Goal: Task Accomplishment & Management: Manage account settings

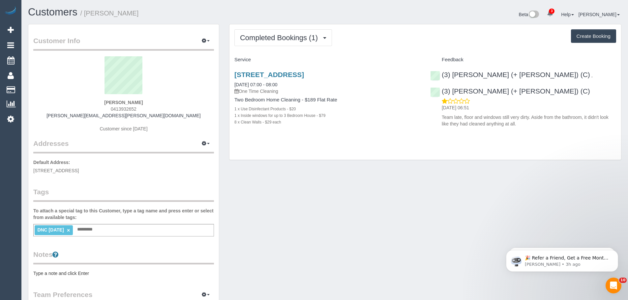
click at [108, 227] on div "DNC 11/09/25 × Add a tag" at bounding box center [123, 230] width 181 height 13
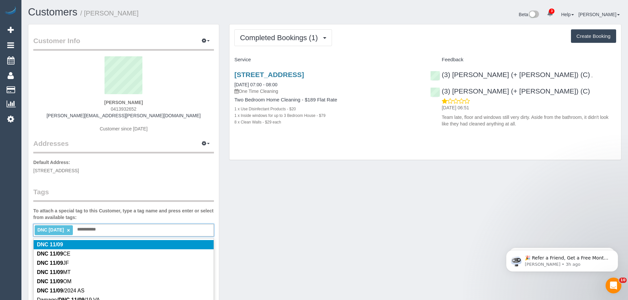
type input "**********"
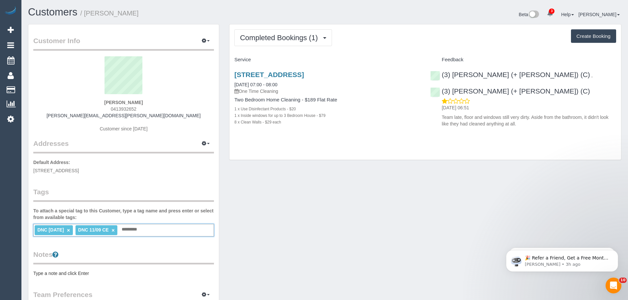
click at [70, 229] on link "×" at bounding box center [68, 231] width 3 height 6
drag, startPoint x: 235, startPoint y: 87, endPoint x: 298, endPoint y: 128, distance: 76.2
click at [298, 128] on div "809/20 Queens Rd, Melbourne, VIC 3004 11/09/2025 07:00 - 08:00 One Time Cleanin…" at bounding box center [327, 101] width 196 height 73
copy div "11/09/2025 07:00 - 08:00 One Time Cleaning Two Bedroom Home Cleaning - $189 Fla…"
drag, startPoint x: 141, startPoint y: 109, endPoint x: 102, endPoint y: 107, distance: 38.9
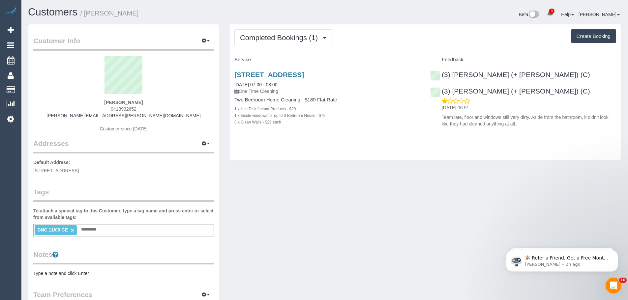
click at [102, 107] on div "Marissa Ferguson 0413932652 marissa.ferguson@gmail.com Customer since 2025" at bounding box center [123, 97] width 181 height 82
copy span "0413932652"
click at [531, 77] on div "(3) Cristian (+ Tania) (C) , (3) Tania (+ Cristian) (C) 12/09/2025 06:51 Team l…" at bounding box center [523, 97] width 196 height 65
copy link "(3) [PERSON_NAME] (+ [PERSON_NAME]) (C)"
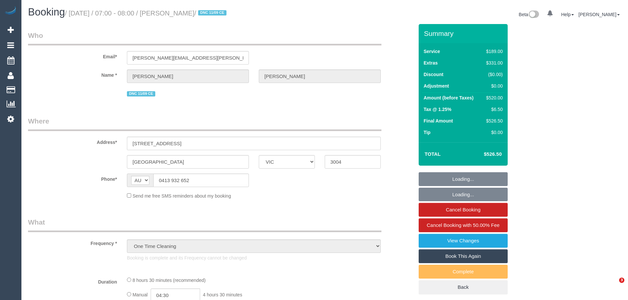
select select "VIC"
select select "object:1272"
select select "string:stripe-pm_1S4egK2GScqysDRVwkKlDBNN"
select select "number:28"
select select "number:14"
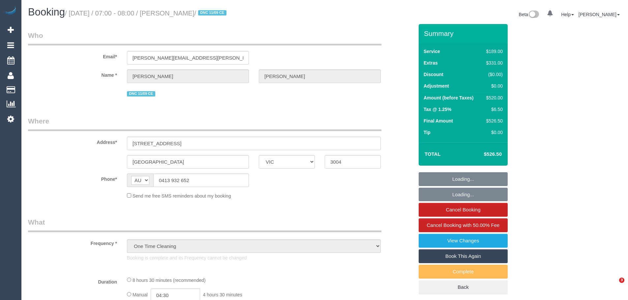
select select "number:20"
select select "number:25"
select select "number:13"
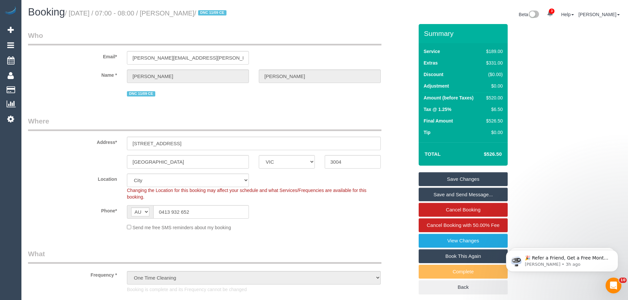
click at [497, 99] on div "$520.00" at bounding box center [492, 98] width 19 height 7
copy div "520.00"
click at [472, 241] on link "View Changes" at bounding box center [462, 241] width 89 height 14
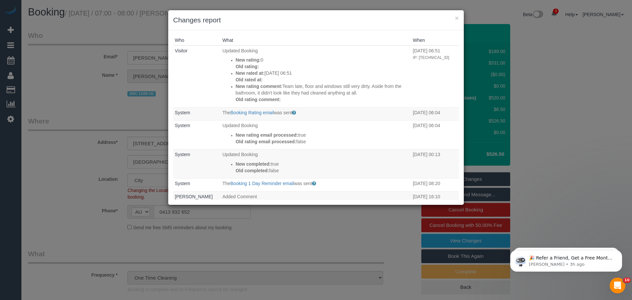
click at [459, 19] on div "× Changes report" at bounding box center [316, 20] width 296 height 20
drag, startPoint x: 458, startPoint y: 36, endPoint x: 437, endPoint y: 18, distance: 27.1
click at [437, 18] on h3 "Changes report" at bounding box center [316, 20] width 286 height 10
drag, startPoint x: 358, startPoint y: 140, endPoint x: 457, endPoint y: 16, distance: 158.3
click at [457, 16] on button "×" at bounding box center [457, 17] width 4 height 7
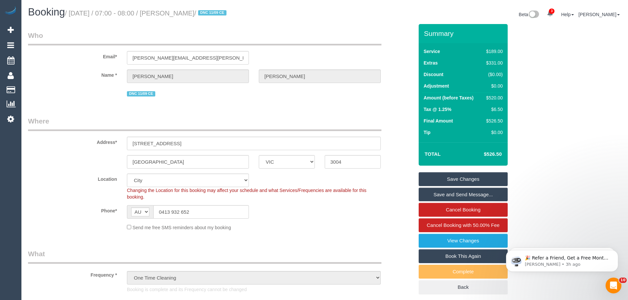
drag, startPoint x: 216, startPoint y: 110, endPoint x: 194, endPoint y: 104, distance: 22.7
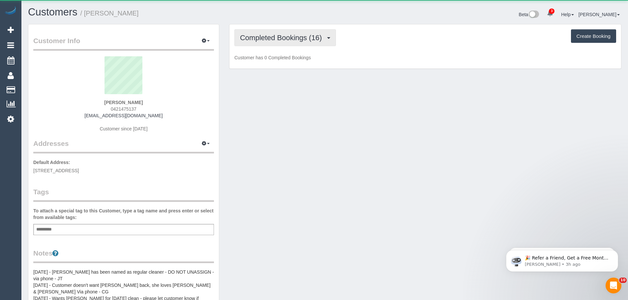
click at [277, 40] on span "Completed Bookings (16)" at bounding box center [282, 38] width 85 height 8
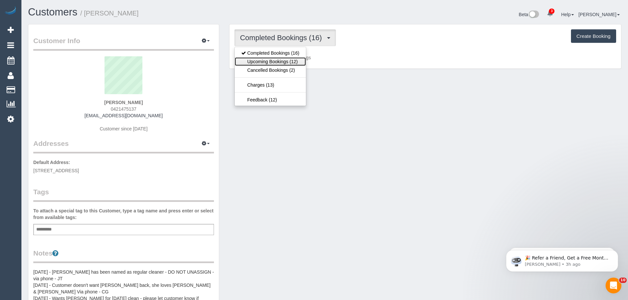
click at [280, 60] on link "Upcoming Bookings (12)" at bounding box center [270, 61] width 71 height 9
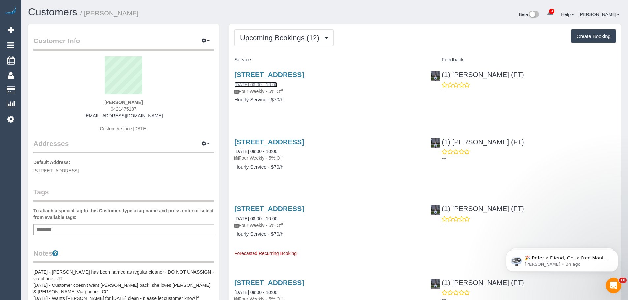
click at [257, 83] on link "16/09/2025 08:00 - 10:00" at bounding box center [255, 84] width 43 height 5
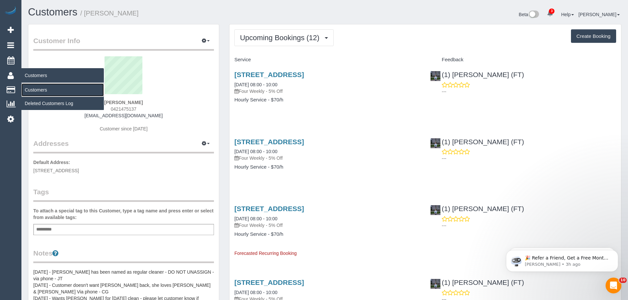
click at [44, 89] on link "Customers" at bounding box center [62, 89] width 82 height 13
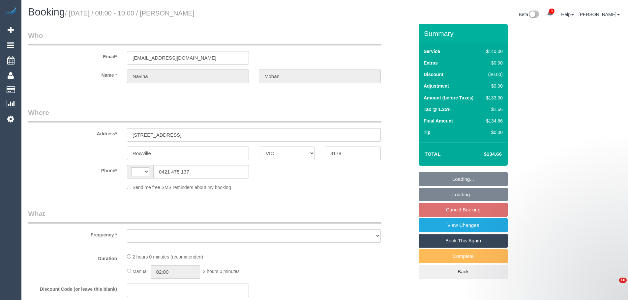
select select "VIC"
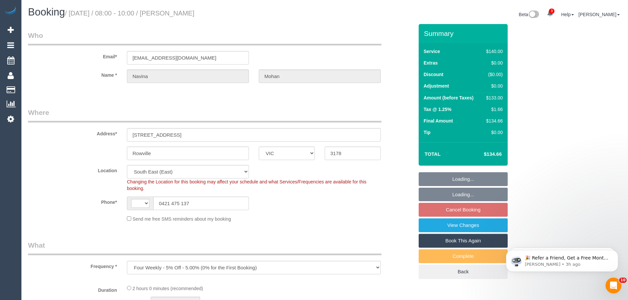
select select "object:708"
select select "string:AU"
select select "number:28"
select select "number:14"
select select "number:19"
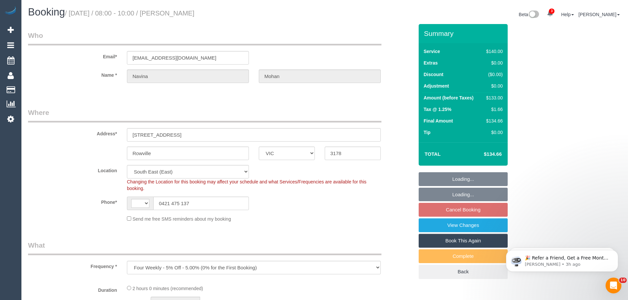
select select "number:22"
select select "number:35"
select select "number:13"
select select "string:stripe-pm_1KTCLI2GScqysDRVt3Y0xwRk"
drag, startPoint x: 469, startPoint y: 208, endPoint x: 599, endPoint y: 188, distance: 131.2
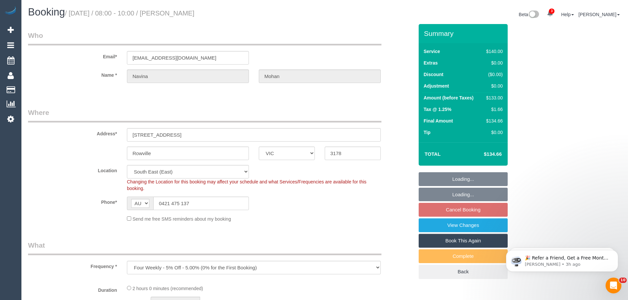
click at [469, 208] on fieldset "Loading... Loading... Cancel Booking View Changes Book This Again Complete Back" at bounding box center [462, 225] width 89 height 107
select select "spot2"
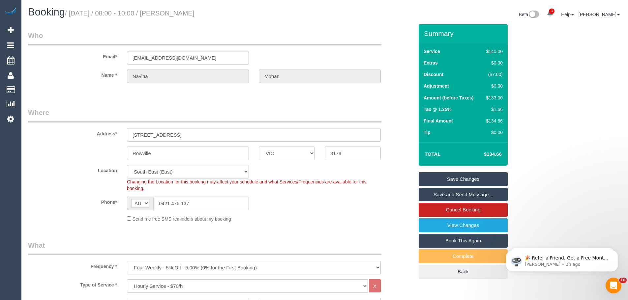
drag, startPoint x: 411, startPoint y: 206, endPoint x: 430, endPoint y: 209, distance: 19.3
click at [411, 206] on div "Phone* AF AL DZ AD AO AI AQ AG AR AM AW AU AT AZ BS BH BD BB BY BE BZ BJ BM BT …" at bounding box center [220, 204] width 395 height 14
click at [430, 209] on link "Cancel Booking" at bounding box center [462, 210] width 89 height 14
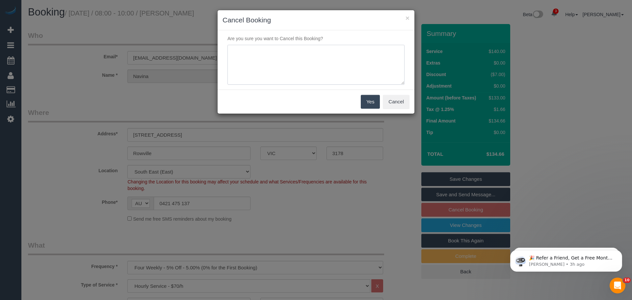
click at [289, 66] on textarea at bounding box center [316, 65] width 177 height 40
type textarea "Customer called to cancel - CE"
click at [376, 105] on button "Yes" at bounding box center [370, 102] width 19 height 14
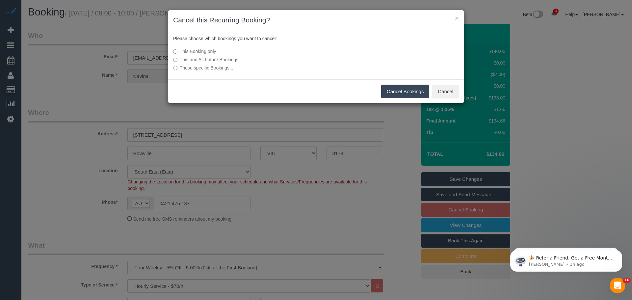
click at [395, 92] on button "Cancel Bookings" at bounding box center [405, 92] width 48 height 14
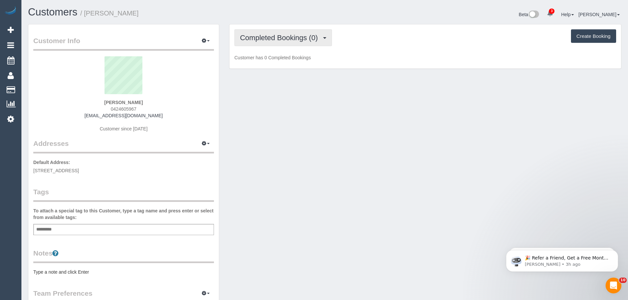
click at [272, 34] on span "Completed Bookings (0)" at bounding box center [280, 38] width 81 height 8
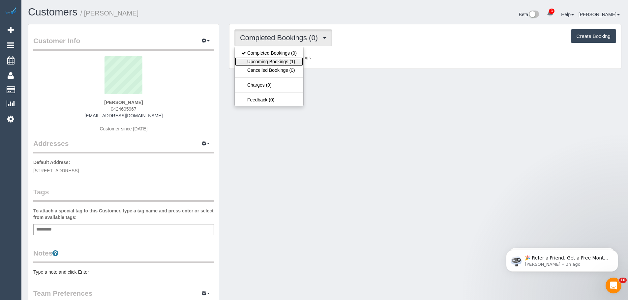
click at [278, 63] on link "Upcoming Bookings (1)" at bounding box center [269, 61] width 69 height 9
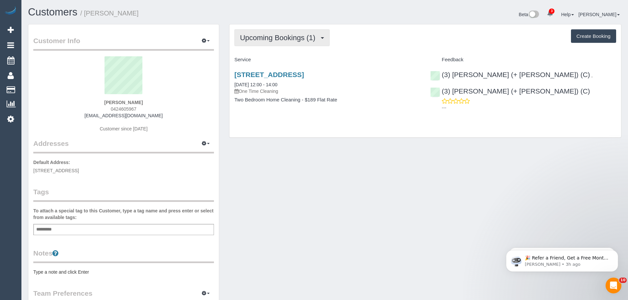
click at [264, 31] on button "Upcoming Bookings (1)" at bounding box center [281, 37] width 95 height 17
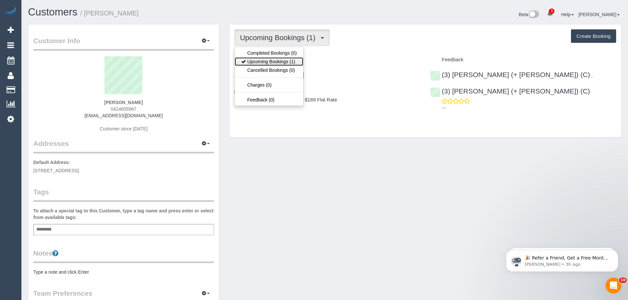
click at [264, 59] on link "Upcoming Bookings (1)" at bounding box center [269, 61] width 69 height 9
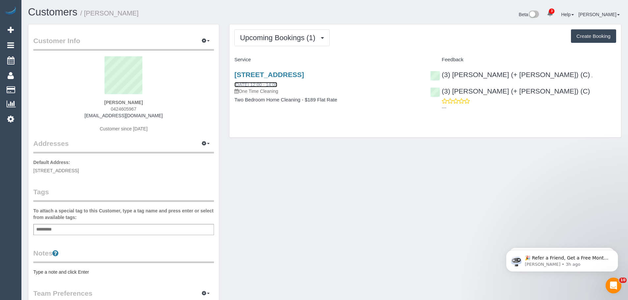
click at [267, 85] on link "[DATE] 12:00 - 14:00" at bounding box center [255, 84] width 43 height 5
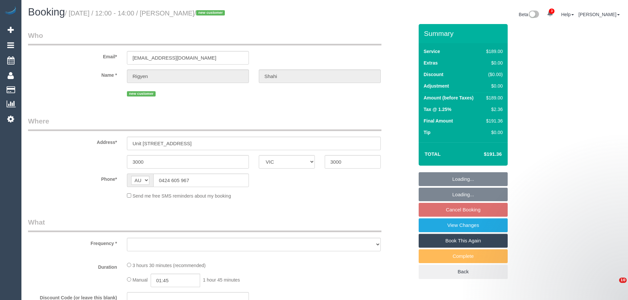
select select "VIC"
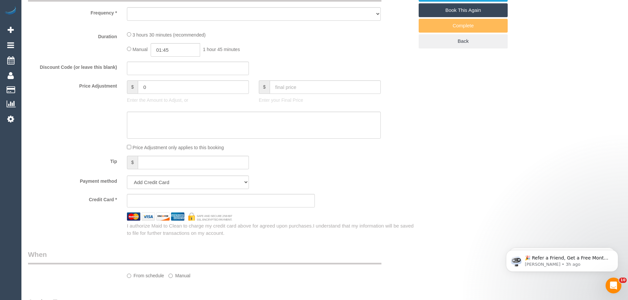
select select "object:568"
select select "string:stripe-pm_1S6L1M2GScqysDRVbrhtpmwT"
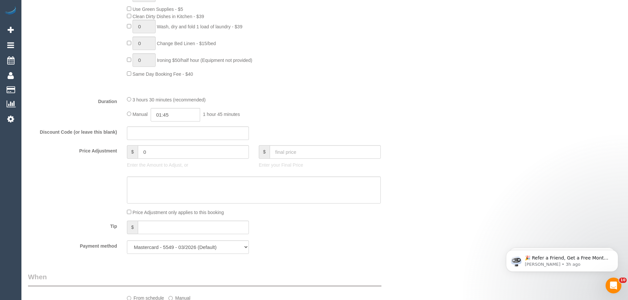
select select "object:822"
select select "spot1"
select select "number:28"
select select "number:14"
select select "number:20"
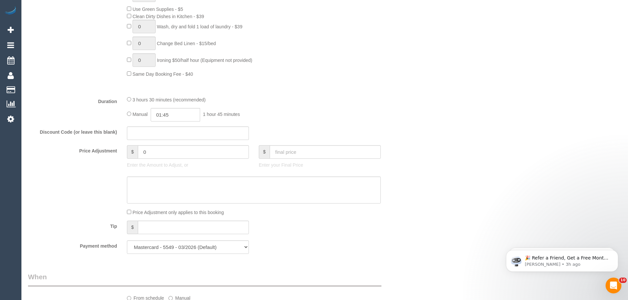
select select "number:22"
select select "number:26"
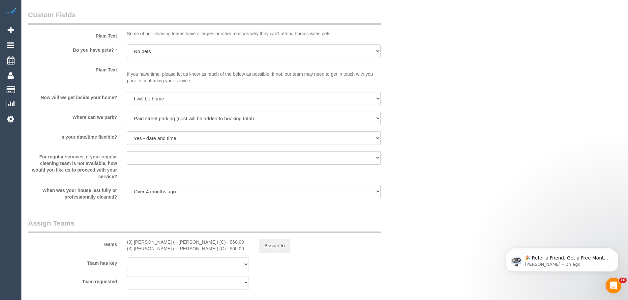
scroll to position [974, 0]
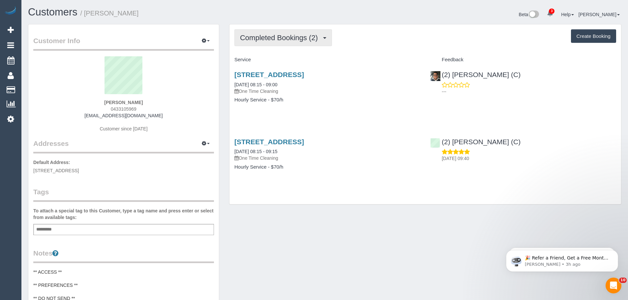
click at [267, 42] on button "Completed Bookings (2)" at bounding box center [283, 37] width 98 height 17
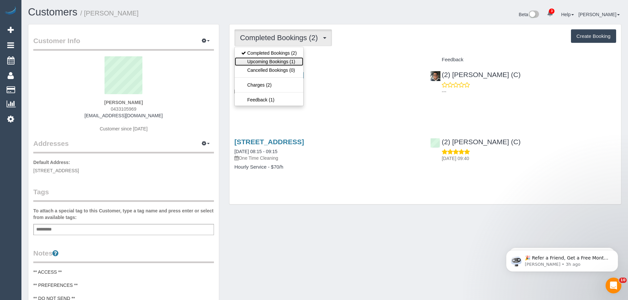
click at [269, 63] on link "Upcoming Bookings (1)" at bounding box center [269, 61] width 69 height 9
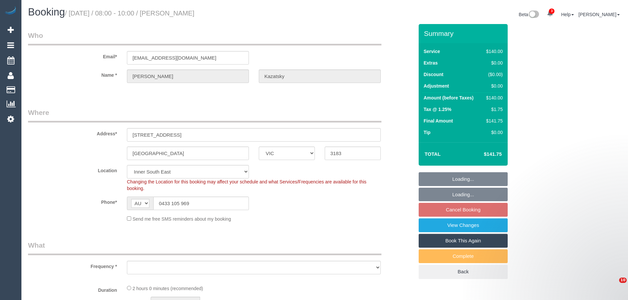
select select "VIC"
select select "object:561"
select select "spot2"
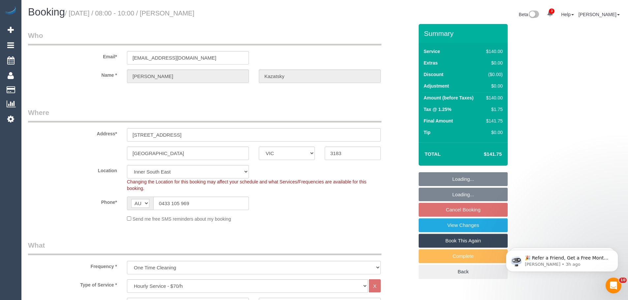
select select "number:28"
select select "number:14"
select select "number:19"
select select "number:25"
select select "number:11"
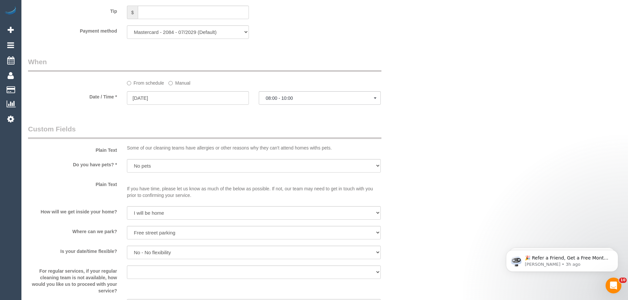
scroll to position [641, 0]
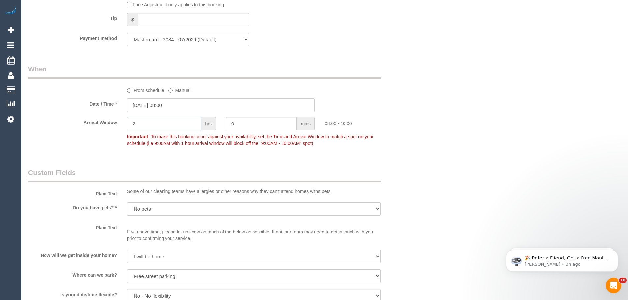
click at [156, 124] on input "2" at bounding box center [164, 124] width 74 height 14
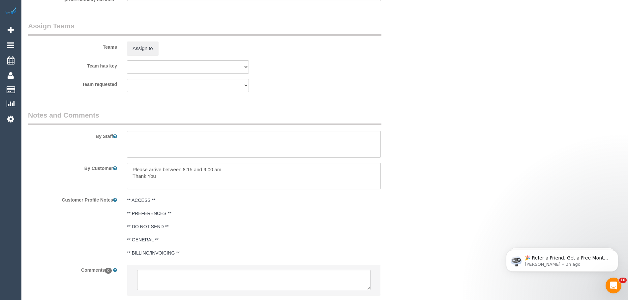
scroll to position [1039, 0]
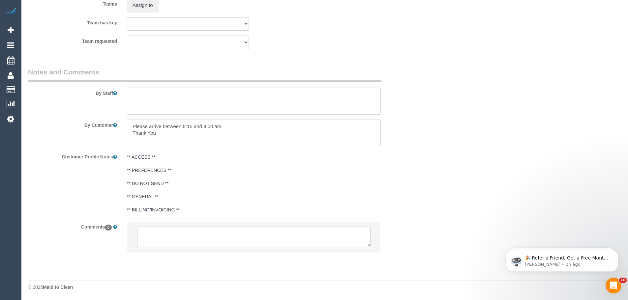
type input "1"
click at [235, 244] on textarea at bounding box center [253, 237] width 233 height 20
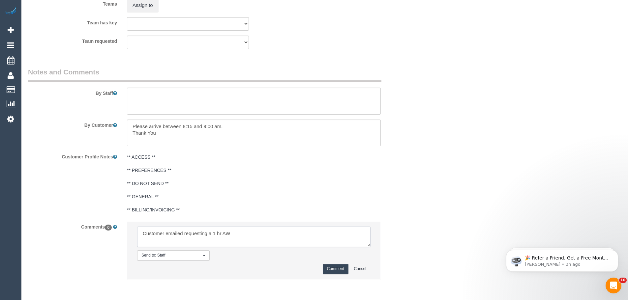
type textarea "Customer emailed requesting a 1 hr AW"
click at [332, 269] on button "Comment" at bounding box center [335, 269] width 26 height 10
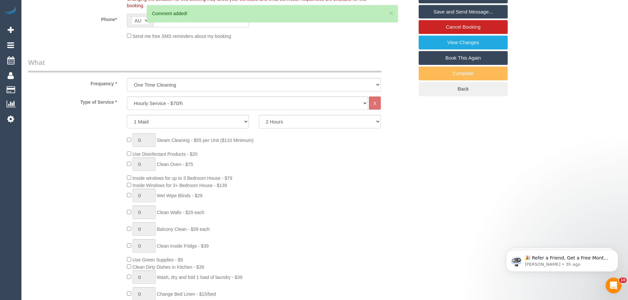
scroll to position [0, 0]
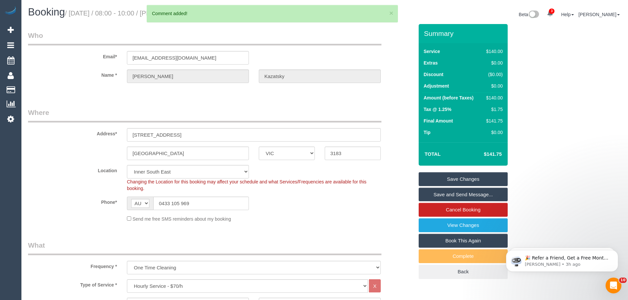
click at [459, 177] on link "Save Changes" at bounding box center [462, 179] width 89 height 14
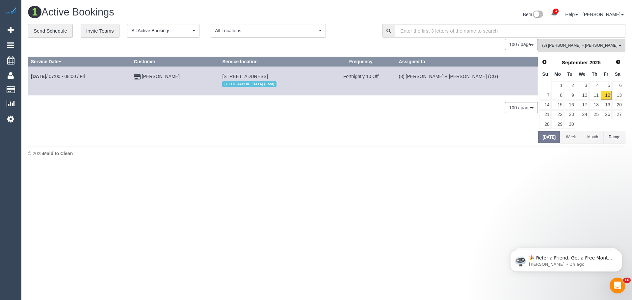
drag, startPoint x: 451, startPoint y: 153, endPoint x: 372, endPoint y: 164, distance: 79.8
click at [372, 164] on div "1 Active Bookings Beta 3 Your Notifications You have 0 alerts × You have 1 to c…" at bounding box center [326, 83] width 611 height 166
drag, startPoint x: 223, startPoint y: 137, endPoint x: 228, endPoint y: 141, distance: 6.3
drag, startPoint x: 228, startPoint y: 141, endPoint x: 411, endPoint y: 200, distance: 192.3
click at [411, 200] on body "3 Beta Your Notifications You have 0 alerts × You have 1 to charge for 12/09/20…" at bounding box center [316, 150] width 632 height 300
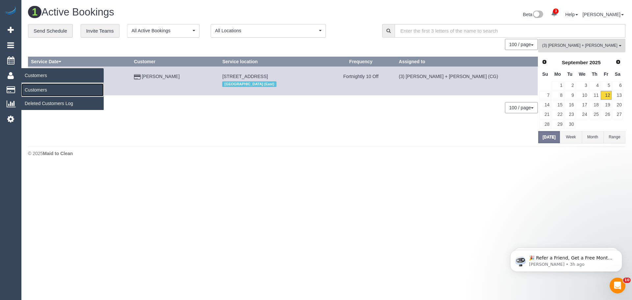
click at [35, 90] on link "Customers" at bounding box center [62, 89] width 82 height 13
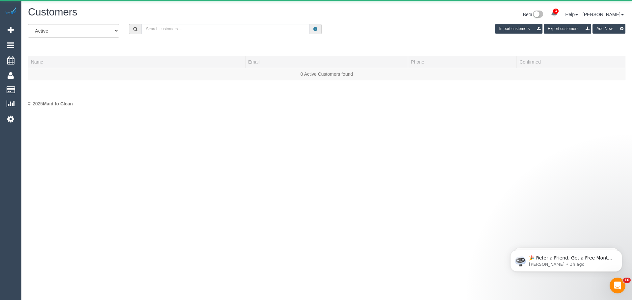
click at [232, 30] on input "text" at bounding box center [226, 29] width 168 height 10
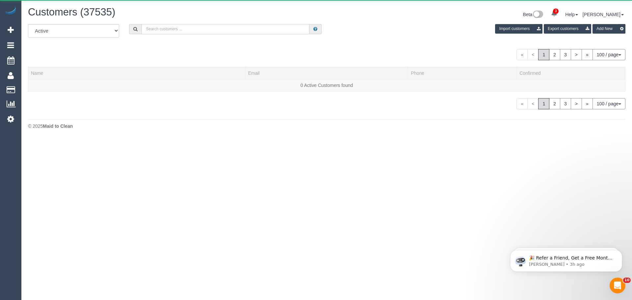
paste input "cheyenne.s.rufatt@gmail.com"
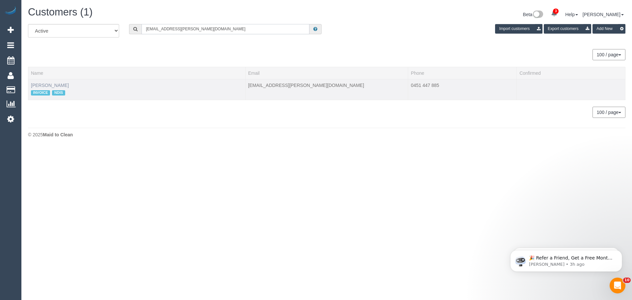
type input "cheyenne.s.rufatt@gmail.com"
click at [56, 85] on link "Omar Muhammad" at bounding box center [50, 85] width 38 height 5
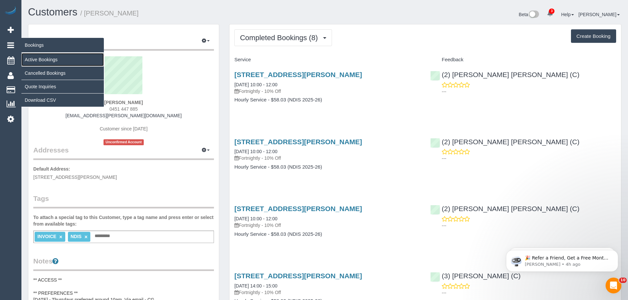
click at [39, 56] on link "Active Bookings" at bounding box center [62, 59] width 82 height 13
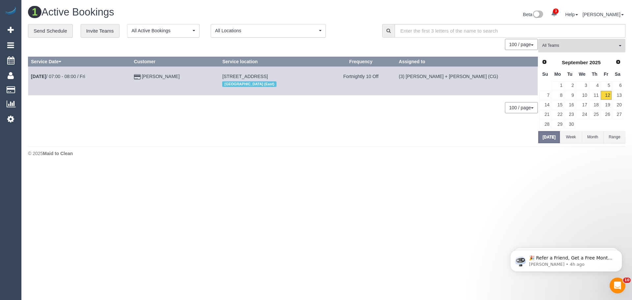
click at [583, 47] on span "All Teams" at bounding box center [580, 46] width 75 height 6
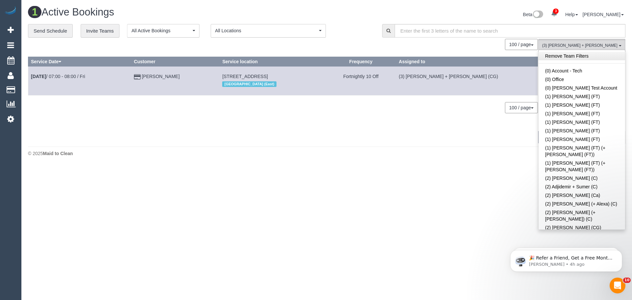
click at [579, 57] on link "Remove Team Filters" at bounding box center [582, 56] width 87 height 9
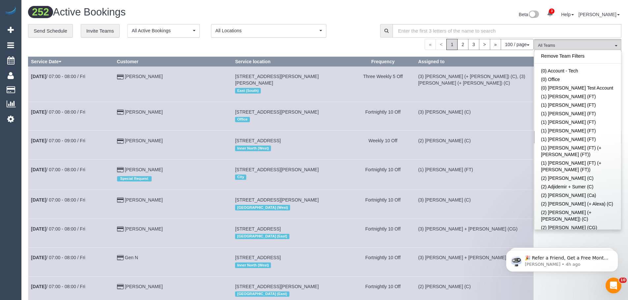
scroll to position [1233, 0]
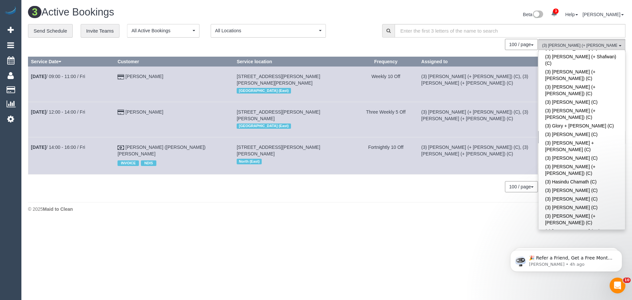
click at [217, 217] on body "3 Beta Your Notifications You have 0 alerts × You have 1 to charge for 12/09/20…" at bounding box center [316, 150] width 632 height 300
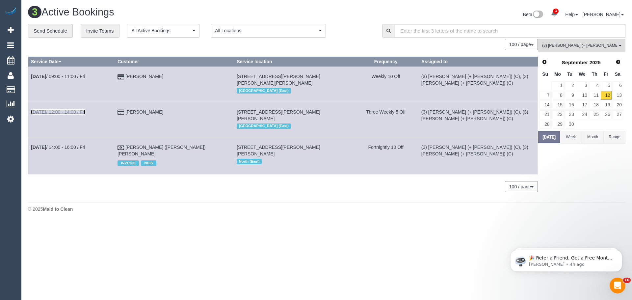
click at [71, 109] on link "Sep 12th / 12:00 - 14:00 / Fri" at bounding box center [58, 111] width 54 height 5
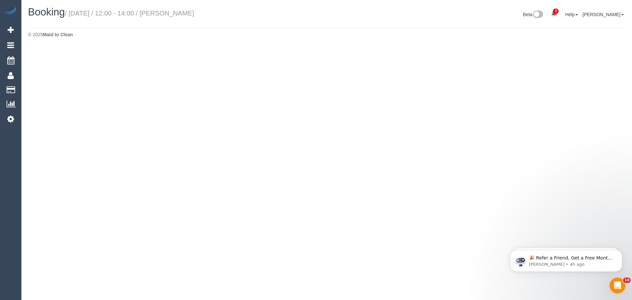
select select "VIC"
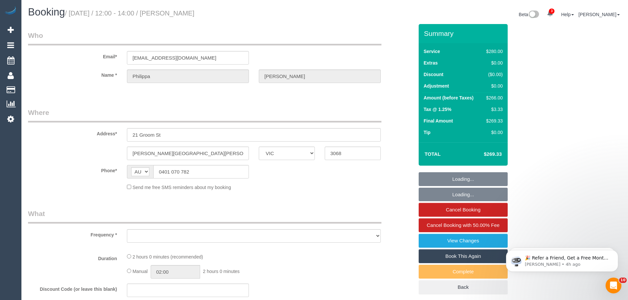
select select "2"
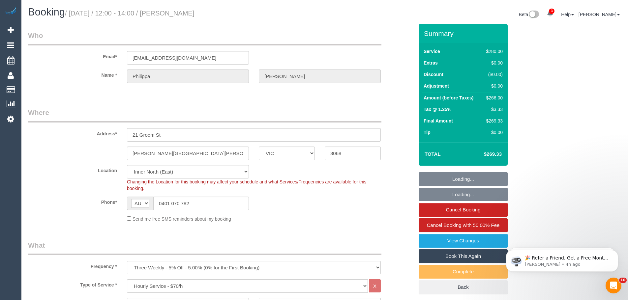
select select "object:8115"
select select "string:stripe-pm_1Q1bUV2GScqysDRVSfyqph5Y"
select select "number:29"
select select "number:14"
select select "number:19"
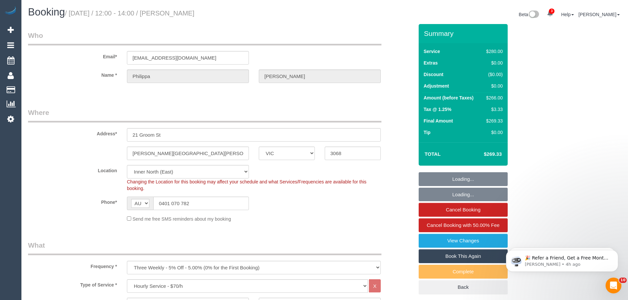
select select "number:22"
select select "number:33"
select select "number:12"
select select "object:8271"
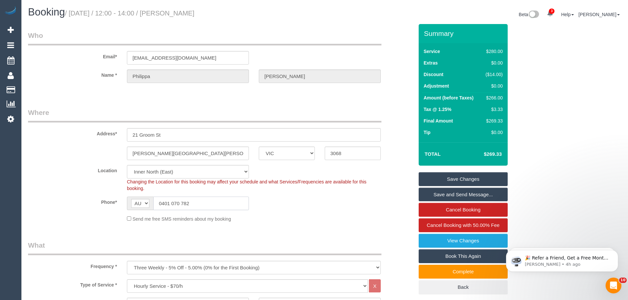
drag, startPoint x: 202, startPoint y: 204, endPoint x: 125, endPoint y: 197, distance: 76.7
click at [84, 204] on div "Phone* AF AL DZ AD AO AI AQ AG AR AM AW AU AT AZ BS BH BD BB BY BE BZ BJ BM BT …" at bounding box center [220, 204] width 395 height 14
drag, startPoint x: 182, startPoint y: 136, endPoint x: 0, endPoint y: 118, distance: 183.1
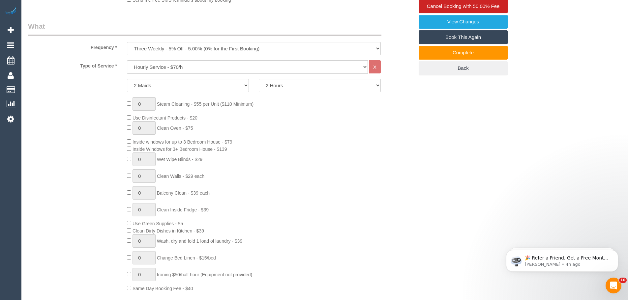
scroll to position [231, 0]
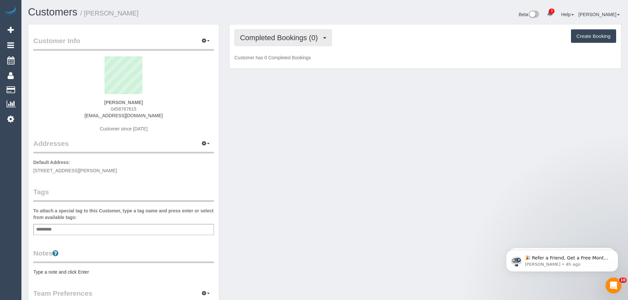
click at [300, 36] on span "Completed Bookings (0)" at bounding box center [280, 38] width 81 height 8
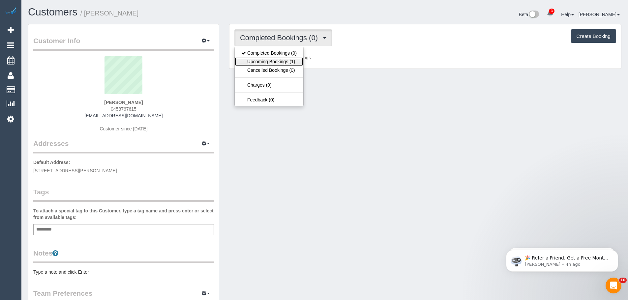
click at [293, 57] on link "Upcoming Bookings (1)" at bounding box center [269, 61] width 69 height 9
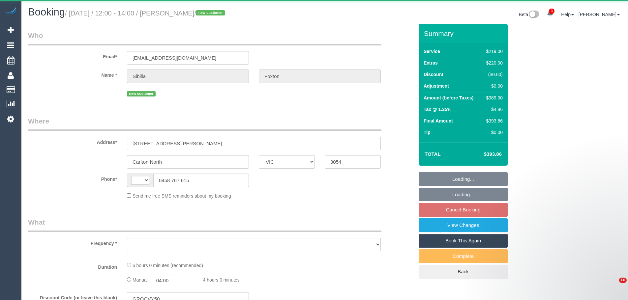
select select "VIC"
select select "string:AU"
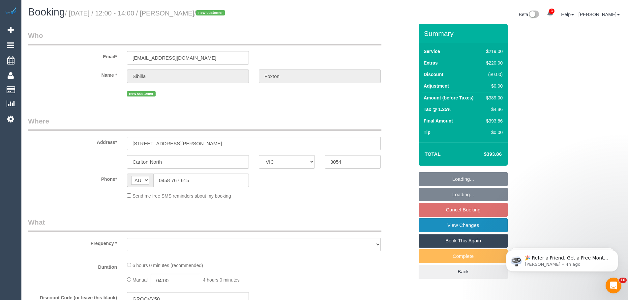
select select "object:585"
select select "string:stripe-pm_1S4eCv2GScqysDRVD8ZC2mwk"
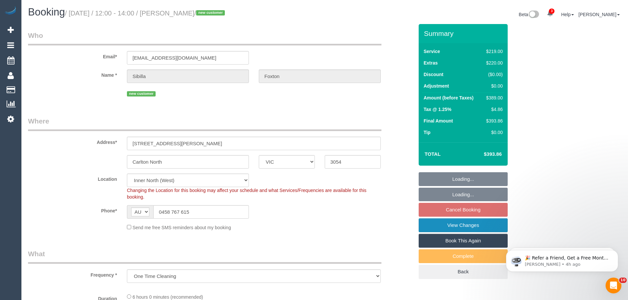
click at [465, 226] on link "View Changes" at bounding box center [462, 225] width 89 height 14
select select "object:839"
select select "number:28"
select select "number:15"
select select "number:19"
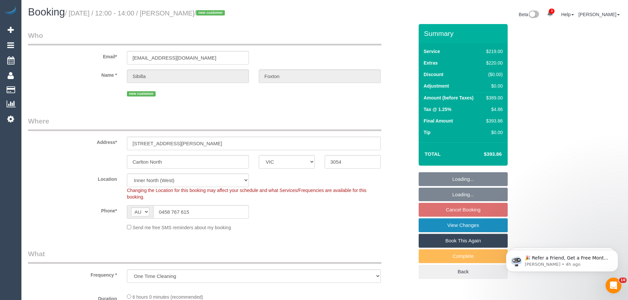
select select "number:24"
select select "number:11"
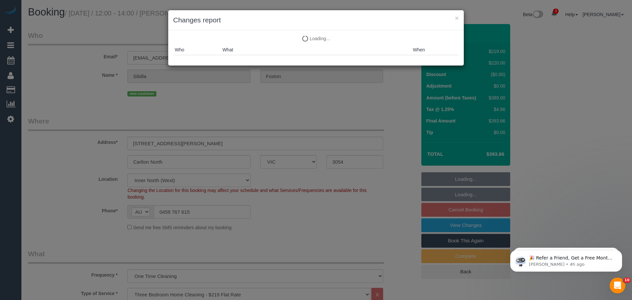
select select "spot6"
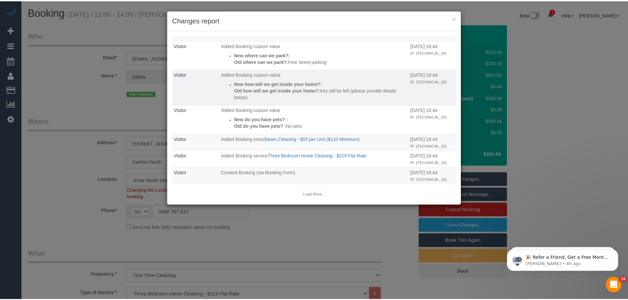
scroll to position [198, 0]
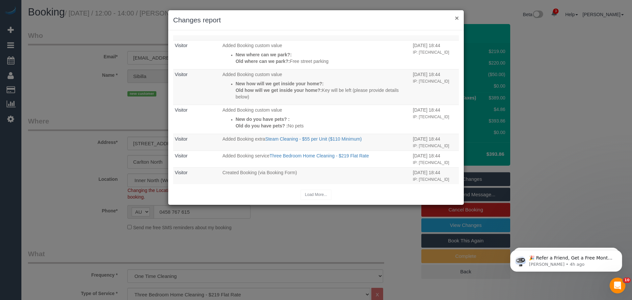
click at [457, 19] on button "×" at bounding box center [457, 17] width 4 height 7
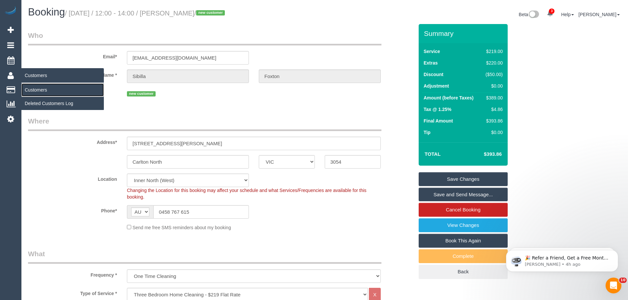
click at [40, 93] on link "Customers" at bounding box center [62, 89] width 82 height 13
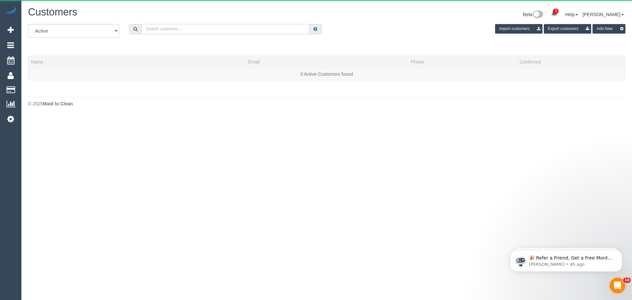
click at [186, 30] on input "text" at bounding box center [226, 29] width 168 height 10
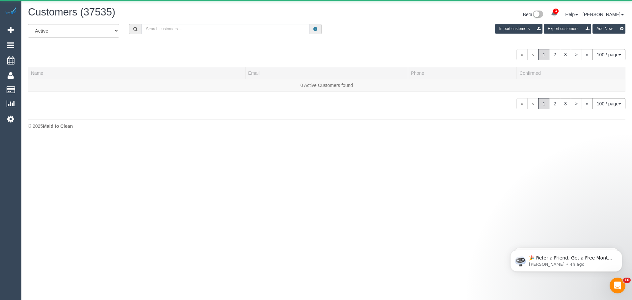
paste input "61422945735"
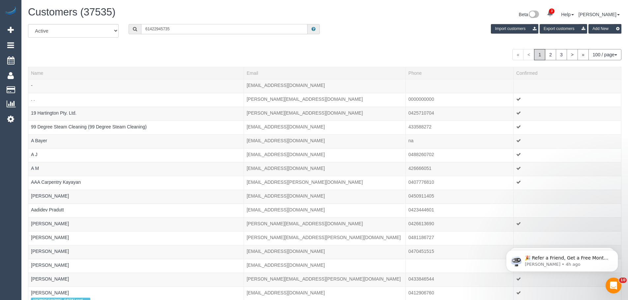
drag, startPoint x: 149, startPoint y: 30, endPoint x: 125, endPoint y: 27, distance: 24.9
click at [125, 27] on div "61422945735" at bounding box center [224, 29] width 201 height 10
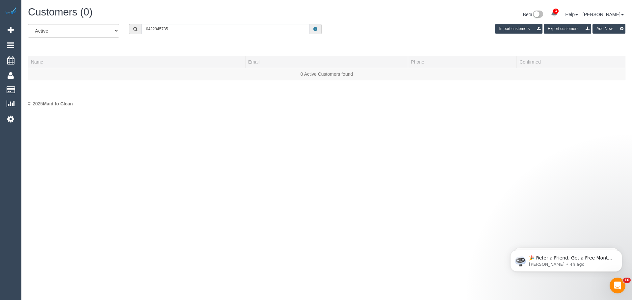
click at [155, 29] on input "0422945735" at bounding box center [226, 29] width 168 height 10
click at [162, 29] on input "0422 945735" at bounding box center [226, 29] width 168 height 10
click at [182, 28] on input "0422 945 735" at bounding box center [226, 29] width 168 height 10
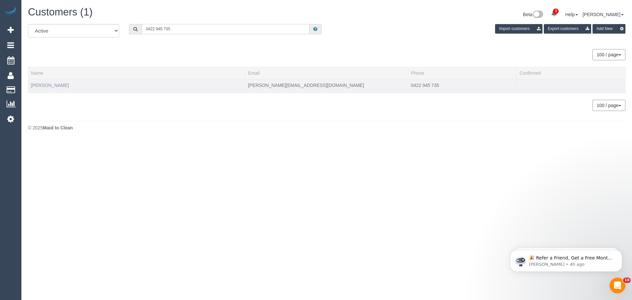
type input "0422 945 735"
click at [46, 84] on link "Sarah Hay" at bounding box center [50, 85] width 38 height 5
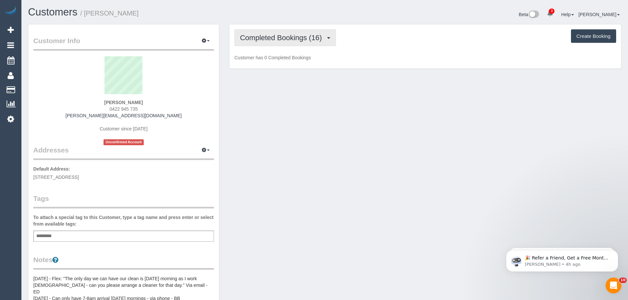
click at [311, 37] on span "Completed Bookings (16)" at bounding box center [282, 38] width 85 height 8
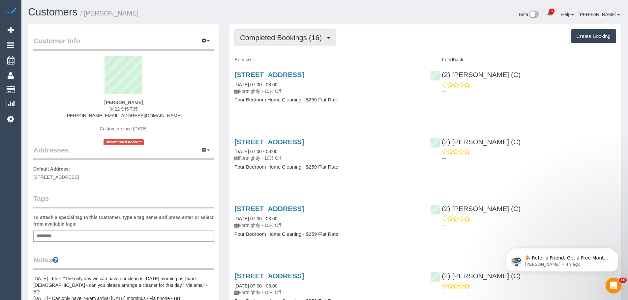
click at [295, 41] on span "Completed Bookings (16)" at bounding box center [282, 38] width 85 height 8
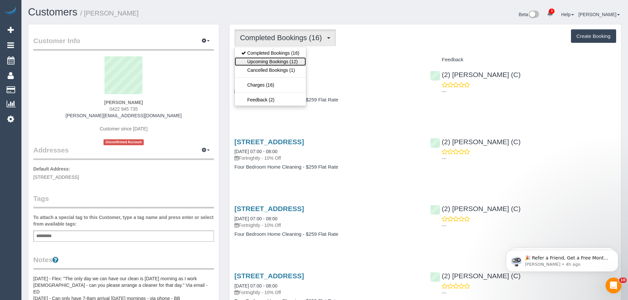
click at [282, 62] on link "Upcoming Bookings (12)" at bounding box center [270, 61] width 71 height 9
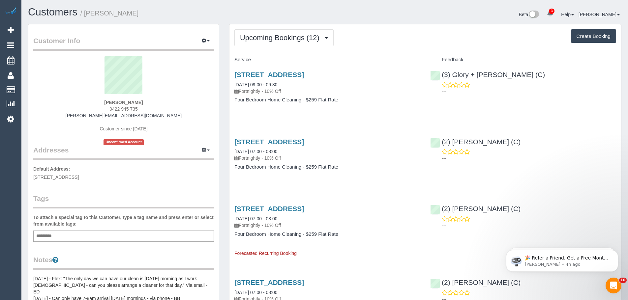
drag, startPoint x: 329, startPoint y: 62, endPoint x: 344, endPoint y: 48, distance: 20.3
click at [271, 152] on link "24/09/2025 07:00 - 08:00" at bounding box center [255, 151] width 43 height 5
drag, startPoint x: 521, startPoint y: 74, endPoint x: 442, endPoint y: 75, distance: 79.1
click at [442, 75] on div "(3) Glory + Mary (C) ---" at bounding box center [523, 81] width 196 height 32
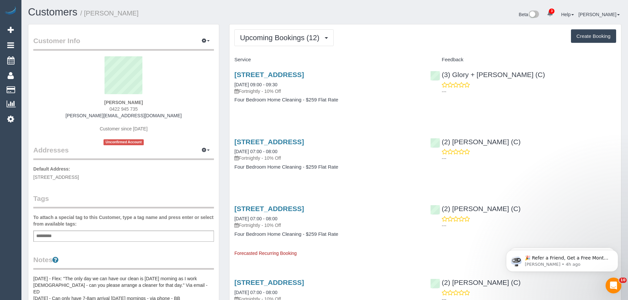
click at [526, 78] on div "(3) Glory + Mary (C) ---" at bounding box center [523, 81] width 196 height 32
drag, startPoint x: 521, startPoint y: 73, endPoint x: 231, endPoint y: 82, distance: 290.6
click at [231, 82] on div "15 Florirda Ave, Beaumaris, VIC 3193 12/09/2025 09:00 - 09:30 Fortnightly - 10%…" at bounding box center [424, 90] width 391 height 51
drag, startPoint x: 512, startPoint y: 73, endPoint x: 441, endPoint y: 72, distance: 70.5
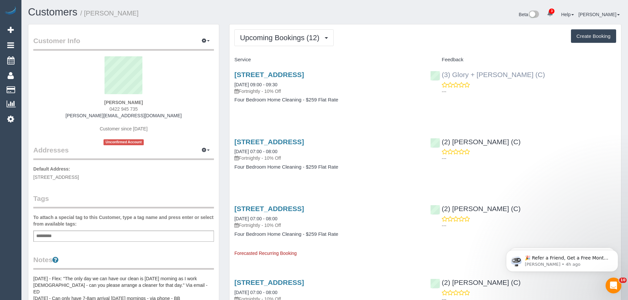
click at [441, 72] on div "(3) Glory + Mary (C) ---" at bounding box center [523, 81] width 196 height 32
copy link "(3) Glory + Mary (C)"
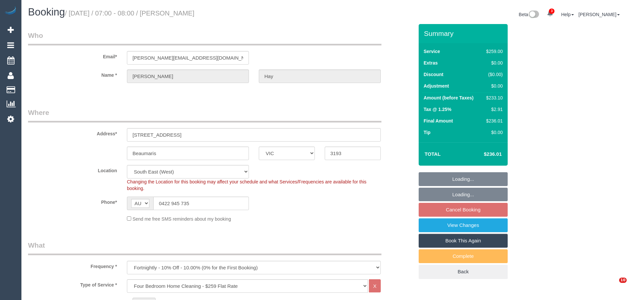
select select "VIC"
select select "number:27"
select select "number:14"
select select "number:19"
select select "number:25"
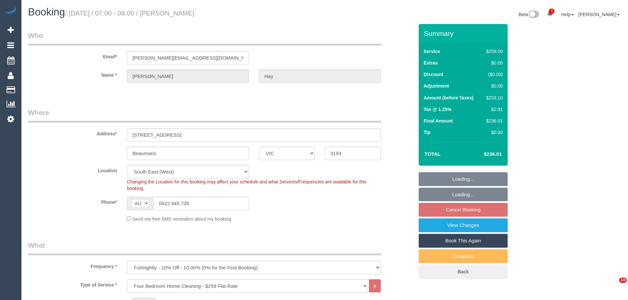
select select "number:34"
select select "number:13"
select select "spot1"
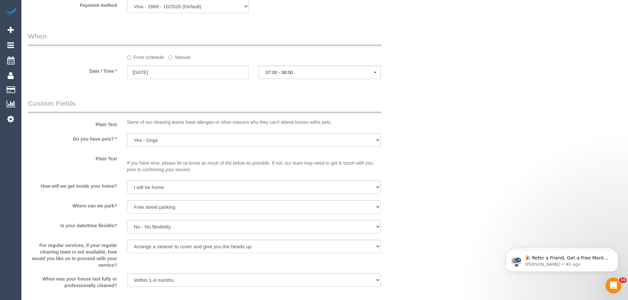
scroll to position [889, 0]
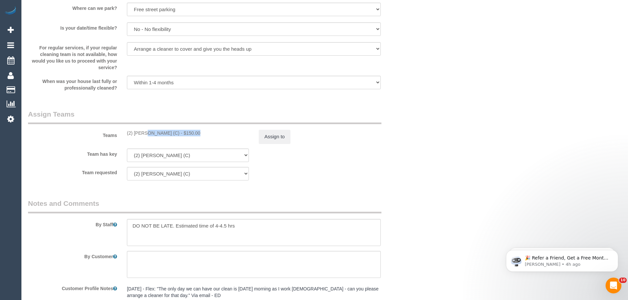
drag, startPoint x: 172, startPoint y: 135, endPoint x: 123, endPoint y: 133, distance: 49.8
click at [123, 133] on div "(2) [PERSON_NAME] (C) - $150.00" at bounding box center [188, 133] width 132 height 7
copy div "(2) [PERSON_NAME] (C)"
click at [272, 137] on button "Assign to" at bounding box center [275, 137] width 32 height 14
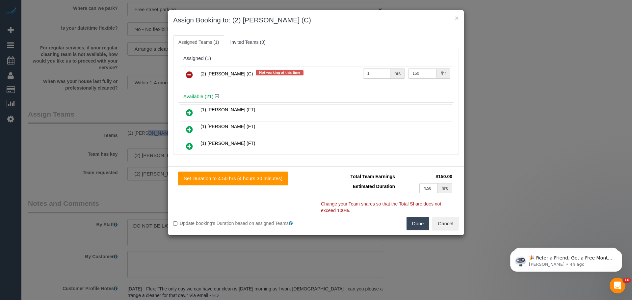
click at [191, 74] on icon at bounding box center [189, 75] width 7 height 8
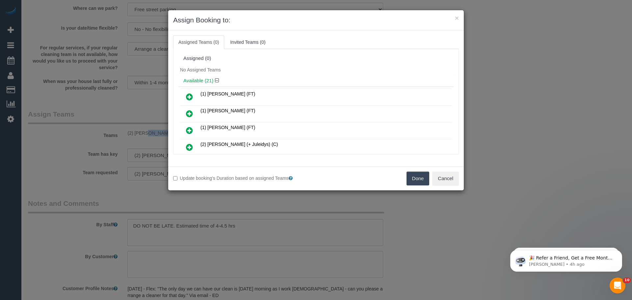
click at [419, 177] on button "Done" at bounding box center [418, 179] width 23 height 14
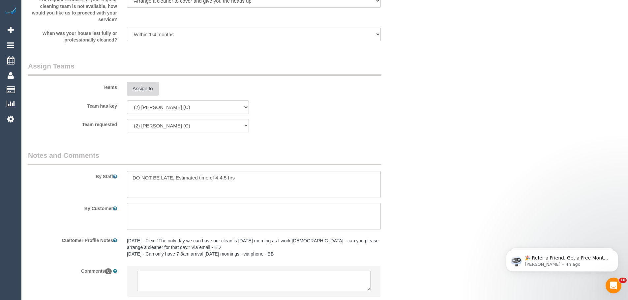
scroll to position [982, 0]
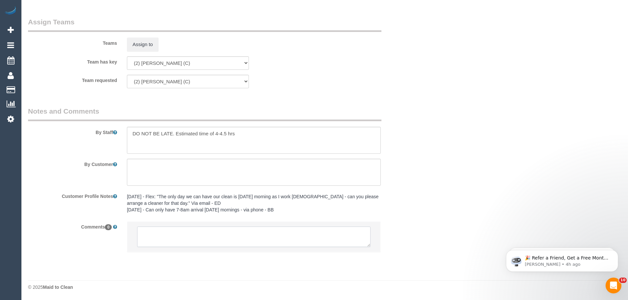
click at [213, 231] on textarea at bounding box center [253, 237] width 233 height 20
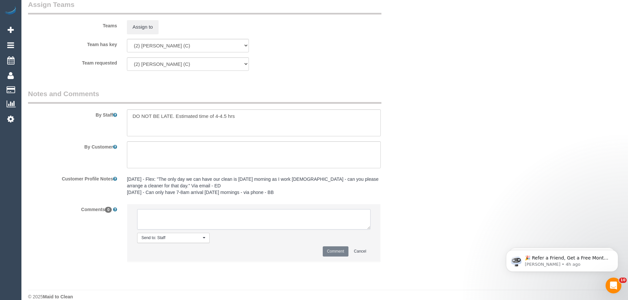
scroll to position [1009, 0]
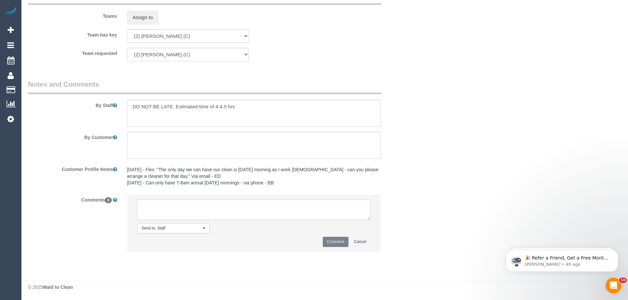
click at [175, 209] on textarea at bounding box center [253, 210] width 233 height 20
type textarea "/"
paste textarea "Cleaner(s) Unassigned: Reason Unassigned: One Off/Ongoing: Flexibility: Close a…"
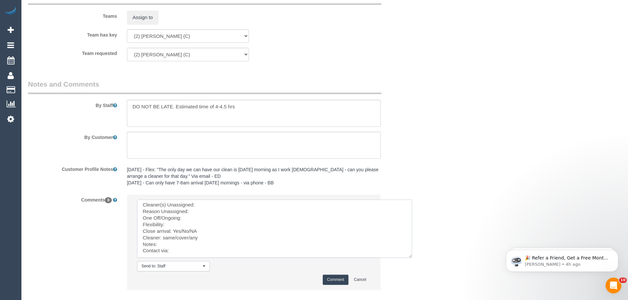
scroll to position [0, 0]
drag, startPoint x: 368, startPoint y: 219, endPoint x: 415, endPoint y: 267, distance: 67.1
click at [412, 258] on textarea at bounding box center [274, 229] width 275 height 58
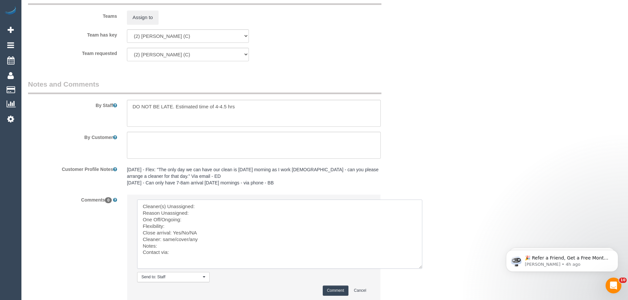
click at [211, 204] on textarea at bounding box center [279, 234] width 285 height 69
paste textarea "(2) [PERSON_NAME] (C)"
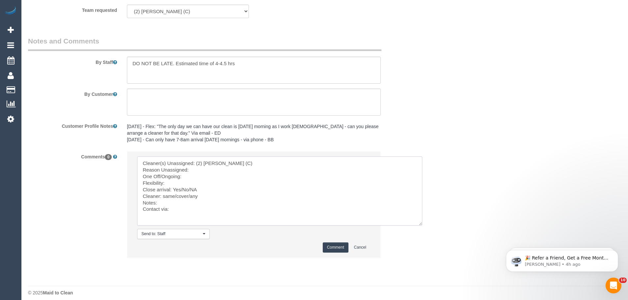
scroll to position [1057, 0]
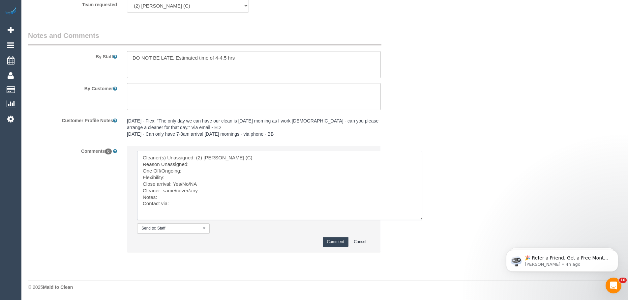
click at [174, 179] on textarea at bounding box center [279, 185] width 285 height 69
drag, startPoint x: 212, startPoint y: 179, endPoint x: 289, endPoint y: 175, distance: 76.9
click at [289, 175] on textarea at bounding box center [279, 185] width 285 height 69
click at [293, 181] on textarea at bounding box center [279, 185] width 285 height 69
drag, startPoint x: 175, startPoint y: 176, endPoint x: 209, endPoint y: 175, distance: 34.3
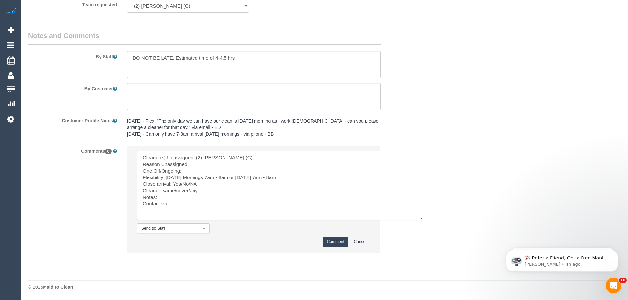
click at [209, 175] on textarea at bounding box center [279, 185] width 285 height 69
drag, startPoint x: 236, startPoint y: 180, endPoint x: 309, endPoint y: 179, distance: 72.5
click at [309, 179] on textarea at bounding box center [279, 185] width 285 height 69
click at [308, 179] on textarea at bounding box center [279, 185] width 285 height 69
click at [200, 170] on textarea at bounding box center [279, 185] width 285 height 69
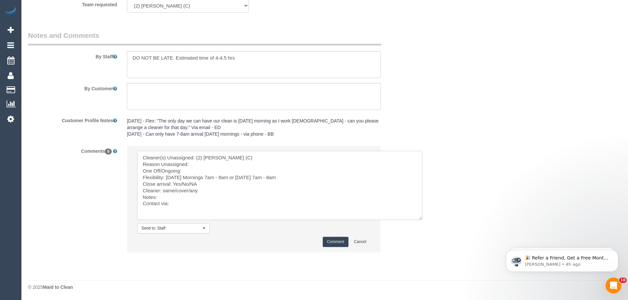
click at [275, 177] on textarea at bounding box center [279, 185] width 285 height 69
click at [274, 183] on textarea at bounding box center [279, 185] width 285 height 69
drag, startPoint x: 190, startPoint y: 183, endPoint x: 173, endPoint y: 183, distance: 17.1
click at [173, 183] on textarea at bounding box center [279, 185] width 285 height 69
click at [175, 183] on textarea at bounding box center [279, 185] width 285 height 69
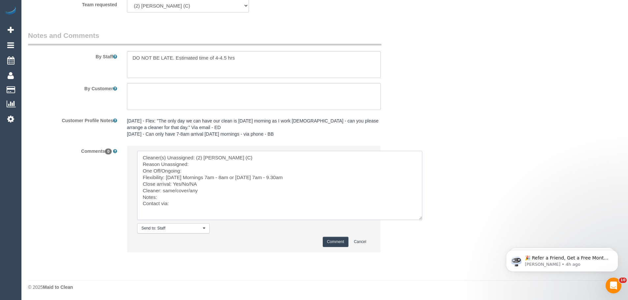
click at [190, 164] on textarea at bounding box center [279, 185] width 285 height 69
click at [201, 162] on textarea at bounding box center [279, 185] width 285 height 69
click at [198, 164] on textarea at bounding box center [279, 185] width 285 height 69
drag, startPoint x: 163, startPoint y: 191, endPoint x: 206, endPoint y: 190, distance: 42.2
click at [206, 190] on textarea at bounding box center [279, 185] width 285 height 69
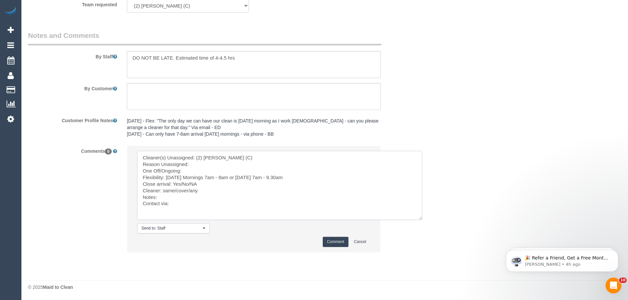
paste textarea "(3) Glory + [PERSON_NAME] (C)"
click at [231, 177] on textarea at bounding box center [279, 185] width 285 height 69
drag, startPoint x: 231, startPoint y: 177, endPoint x: 215, endPoint y: 176, distance: 15.5
click at [215, 176] on textarea at bounding box center [279, 185] width 285 height 69
click at [218, 176] on textarea at bounding box center [279, 185] width 285 height 69
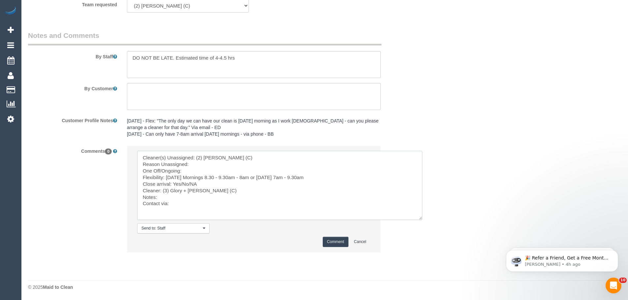
drag, startPoint x: 260, startPoint y: 177, endPoint x: 245, endPoint y: 177, distance: 14.8
click at [245, 177] on textarea at bounding box center [279, 185] width 285 height 69
drag, startPoint x: 245, startPoint y: 178, endPoint x: 214, endPoint y: 176, distance: 31.0
click at [214, 176] on textarea at bounding box center [279, 185] width 285 height 69
click at [282, 175] on textarea at bounding box center [279, 185] width 285 height 69
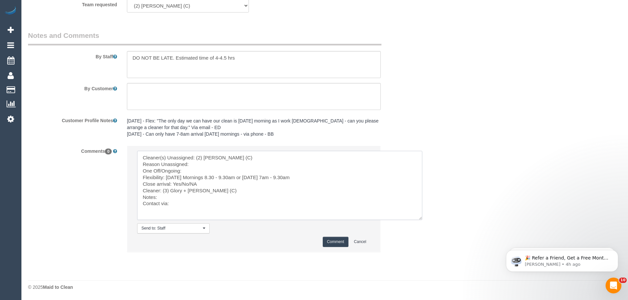
drag, startPoint x: 268, startPoint y: 176, endPoint x: 303, endPoint y: 179, distance: 35.4
click at [303, 179] on textarea at bounding box center [279, 185] width 285 height 69
paste textarea "8.30 - 9.30am"
click at [277, 178] on textarea at bounding box center [279, 185] width 285 height 69
click at [224, 179] on textarea at bounding box center [279, 185] width 285 height 69
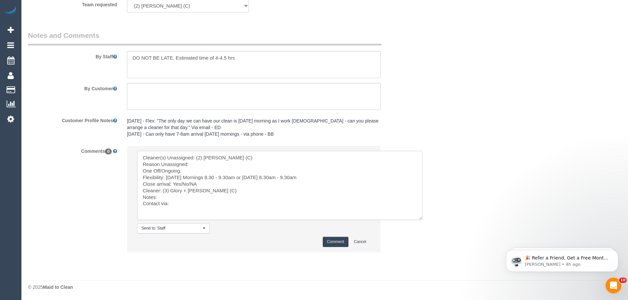
click at [197, 176] on textarea at bounding box center [279, 185] width 285 height 69
drag, startPoint x: 195, startPoint y: 175, endPoint x: 300, endPoint y: 181, distance: 104.9
click at [290, 180] on textarea at bounding box center [279, 185] width 285 height 69
click at [310, 178] on textarea at bounding box center [279, 185] width 285 height 69
click at [373, 180] on textarea at bounding box center [279, 185] width 285 height 69
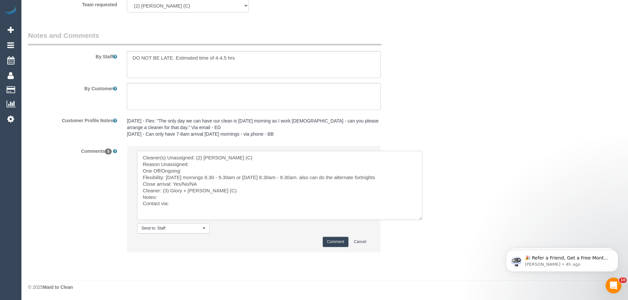
click at [326, 178] on textarea at bounding box center [279, 185] width 285 height 69
click at [342, 177] on textarea at bounding box center [279, 185] width 285 height 69
click at [402, 176] on textarea at bounding box center [279, 185] width 285 height 69
drag, startPoint x: 190, startPoint y: 183, endPoint x: 186, endPoint y: 183, distance: 3.6
click at [187, 183] on textarea at bounding box center [279, 185] width 285 height 69
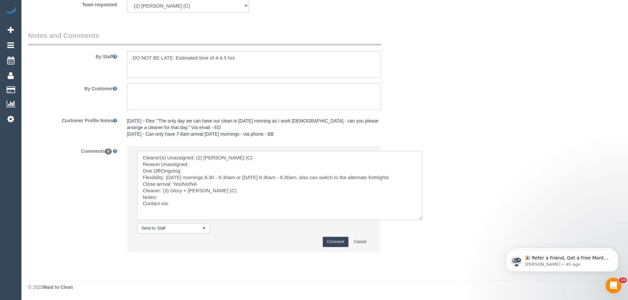
drag, startPoint x: 181, startPoint y: 183, endPoint x: 200, endPoint y: 184, distance: 18.4
click at [200, 184] on textarea at bounding box center [279, 185] width 285 height 69
click at [215, 190] on textarea at bounding box center [279, 185] width 285 height 69
click at [174, 196] on textarea at bounding box center [279, 185] width 285 height 69
click at [216, 190] on textarea at bounding box center [279, 185] width 285 height 69
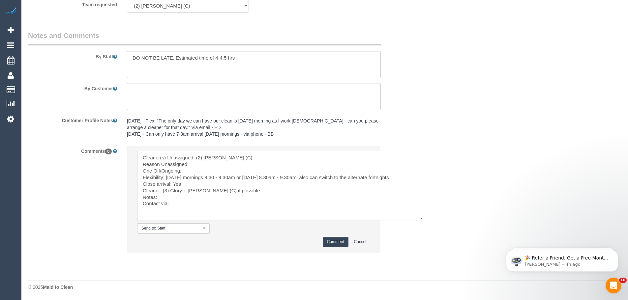
click at [215, 200] on textarea at bounding box center [279, 185] width 285 height 69
click at [191, 202] on textarea at bounding box center [279, 185] width 285 height 69
drag, startPoint x: 159, startPoint y: 198, endPoint x: 284, endPoint y: 200, distance: 125.2
click at [284, 200] on textarea at bounding box center [279, 185] width 285 height 69
click at [196, 163] on textarea at bounding box center [279, 185] width 285 height 69
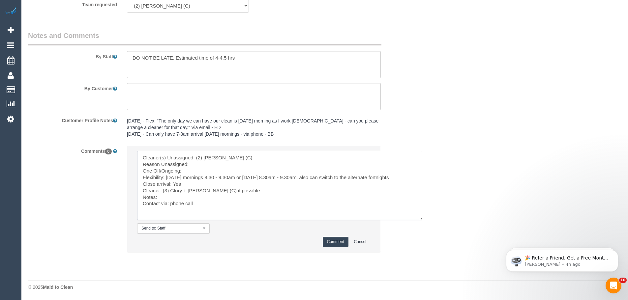
paste textarea "doesn't want Anita as their regular cleaner anymore"
click at [191, 168] on textarea at bounding box center [279, 185] width 285 height 69
type textarea "Cleaner(s) Unassigned: (2) Anita Jamieson (C) Reason Unassigned: doesn't want A…"
click at [332, 240] on button "Comment" at bounding box center [335, 242] width 26 height 10
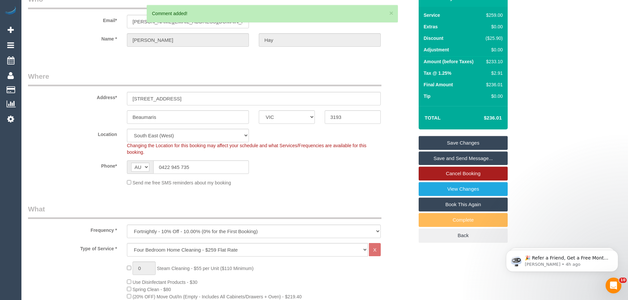
scroll to position [0, 0]
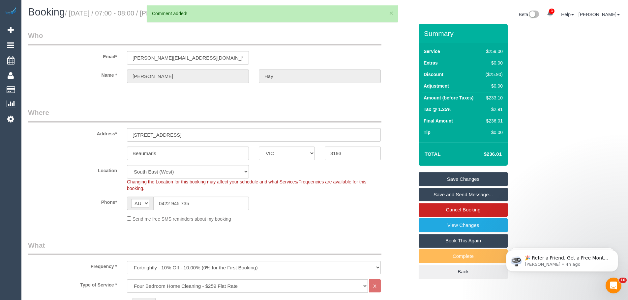
click at [461, 177] on link "Save Changes" at bounding box center [462, 179] width 89 height 14
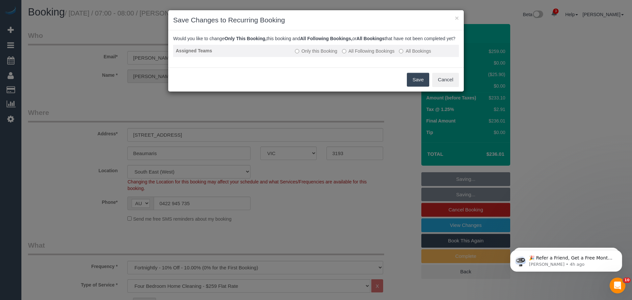
click at [361, 54] on label "All Following Bookings" at bounding box center [368, 51] width 53 height 7
click at [418, 85] on button "Save" at bounding box center [418, 80] width 22 height 14
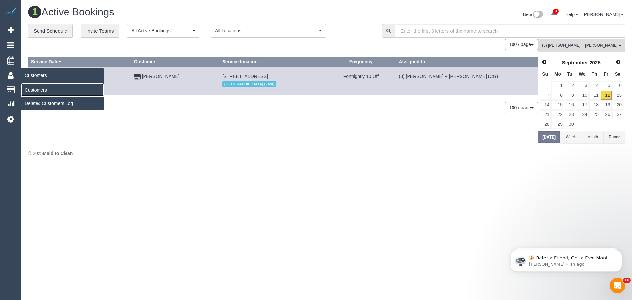
click at [32, 90] on link "Customers" at bounding box center [62, 89] width 82 height 13
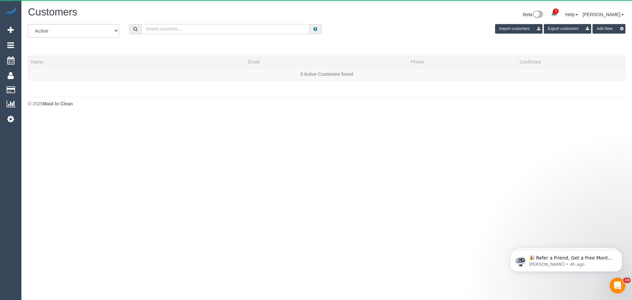
drag, startPoint x: 167, startPoint y: 41, endPoint x: 240, endPoint y: 31, distance: 73.1
click at [240, 31] on input "text" at bounding box center [226, 29] width 168 height 10
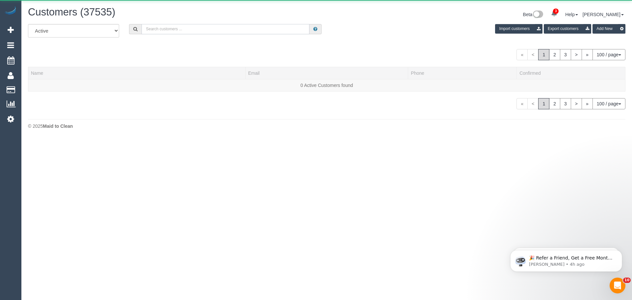
paste input "ngroufsky@outlook.com"
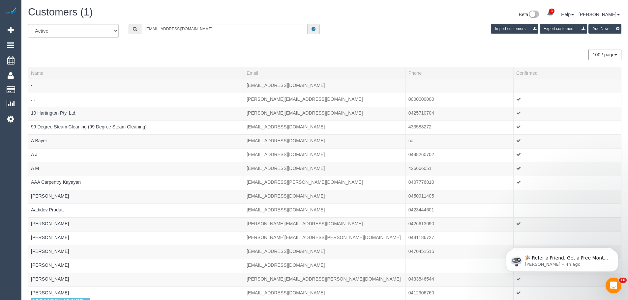
click at [191, 30] on input "ngroufsky@outlook.com" at bounding box center [224, 29] width 166 height 10
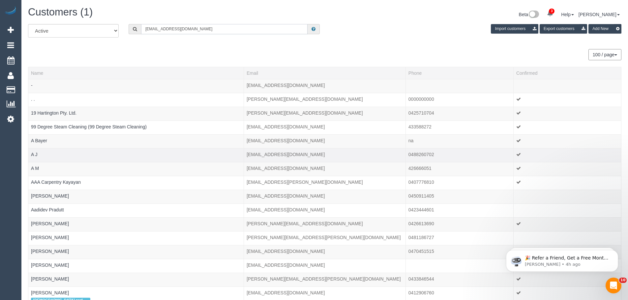
type input "ngroufsky@outlook.com"
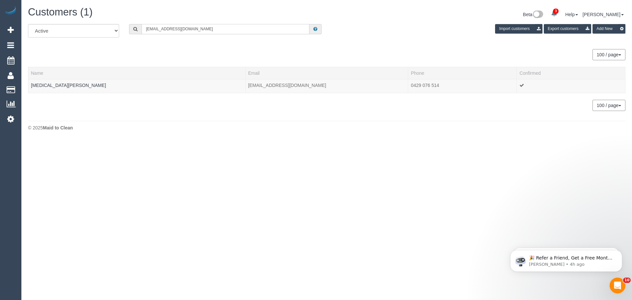
click at [214, 24] on input "ngroufsky@outlook.com" at bounding box center [226, 29] width 168 height 10
click at [57, 86] on link "Nikita Groufsky" at bounding box center [68, 85] width 75 height 5
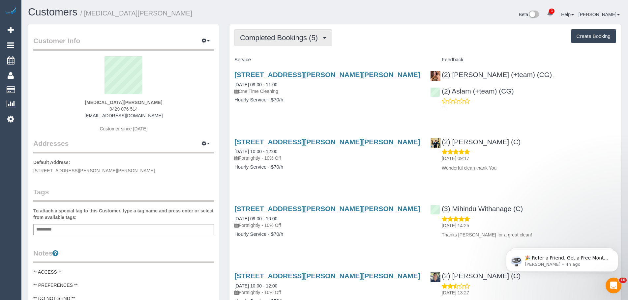
drag, startPoint x: 270, startPoint y: 34, endPoint x: 270, endPoint y: 41, distance: 6.6
click at [270, 34] on span "Completed Bookings (5)" at bounding box center [280, 38] width 81 height 8
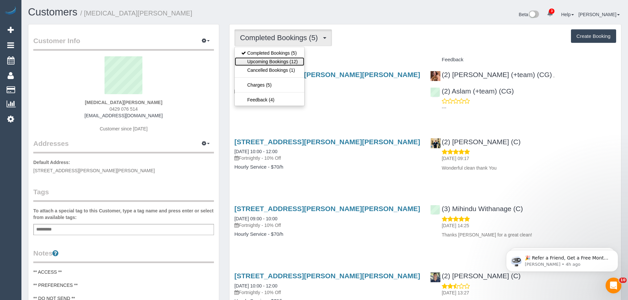
click at [271, 62] on link "Upcoming Bookings (12)" at bounding box center [270, 61] width 70 height 9
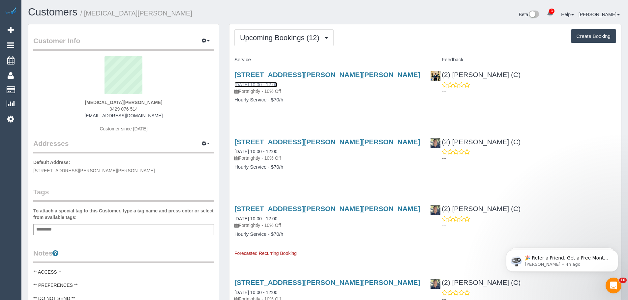
click at [247, 85] on link "24/09/2025 10:00 - 12:00" at bounding box center [255, 84] width 43 height 5
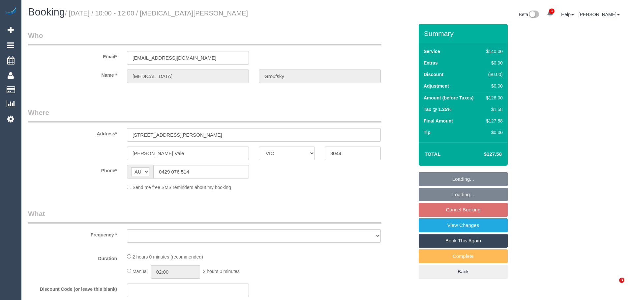
select select "VIC"
select select "object:578"
select select "string:stripe-pm_1RYm4r2GScqysDRVOroQIJER"
select select "number:27"
select select "number:14"
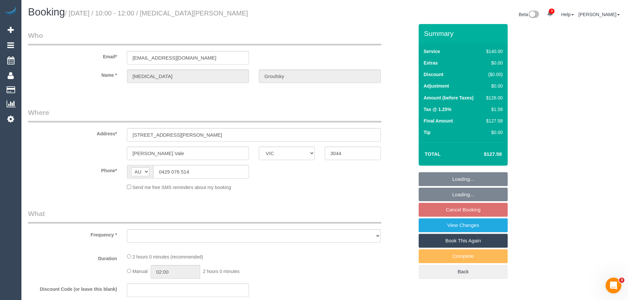
select select "number:18"
select select "number:22"
select select "number:34"
select select "number:13"
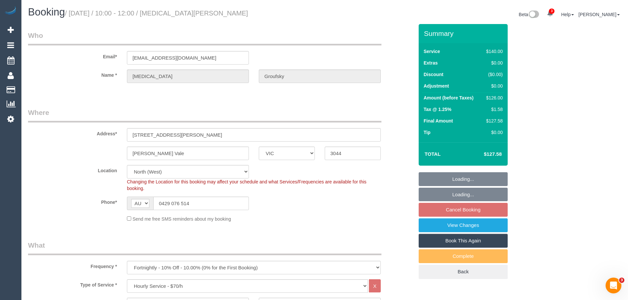
select select "object:893"
select select "spot3"
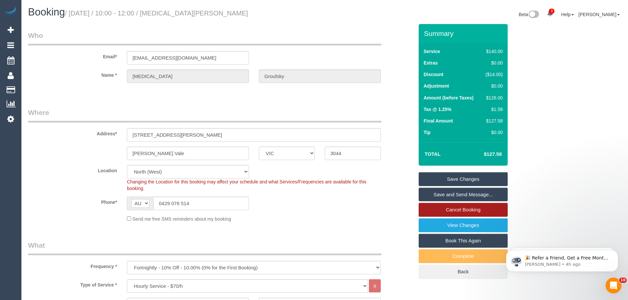
click at [461, 209] on link "Cancel Booking" at bounding box center [462, 210] width 89 height 14
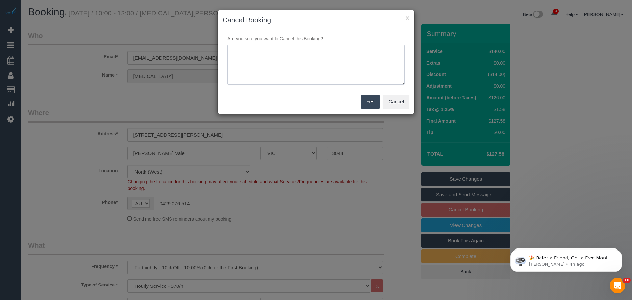
click at [284, 55] on textarea at bounding box center [316, 65] width 177 height 40
type textarea "moving to [GEOGRAPHIC_DATA] - Via email CE"
click at [365, 101] on button "Yes" at bounding box center [370, 102] width 19 height 14
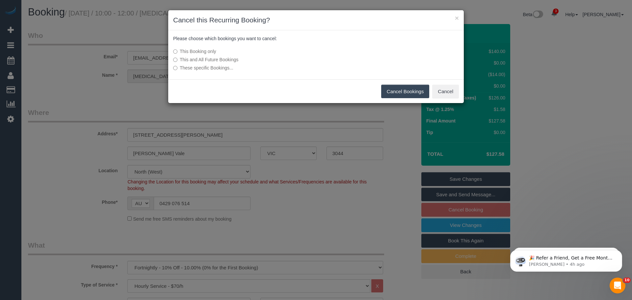
click at [211, 61] on label "This and All Future Bookings" at bounding box center [266, 59] width 187 height 7
click at [393, 92] on button "Cancel Bookings" at bounding box center [405, 92] width 48 height 14
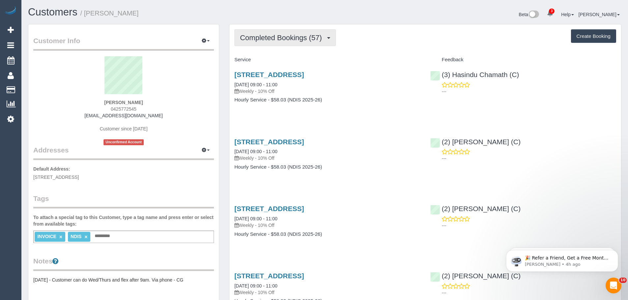
click at [282, 37] on span "Completed Bookings (57)" at bounding box center [282, 38] width 85 height 8
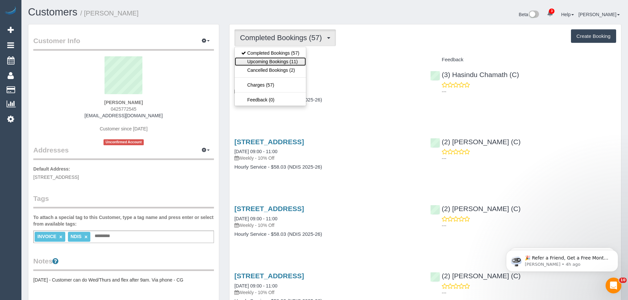
click at [279, 62] on link "Upcoming Bookings (11)" at bounding box center [270, 61] width 71 height 9
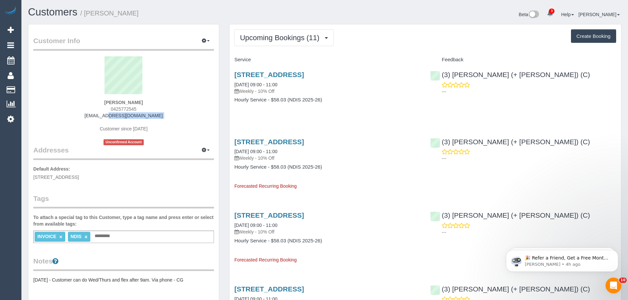
drag, startPoint x: 172, startPoint y: 119, endPoint x: 83, endPoint y: 115, distance: 88.7
click at [83, 115] on div "[PERSON_NAME] 0425772545 [EMAIL_ADDRESS][DOMAIN_NAME] Customer since [DATE] Unc…" at bounding box center [123, 100] width 181 height 89
click at [280, 37] on span "Upcoming Bookings (11)" at bounding box center [281, 38] width 83 height 8
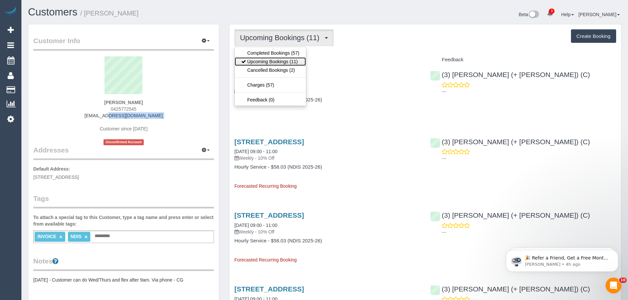
click at [270, 64] on link "Upcoming Bookings (11)" at bounding box center [270, 61] width 71 height 9
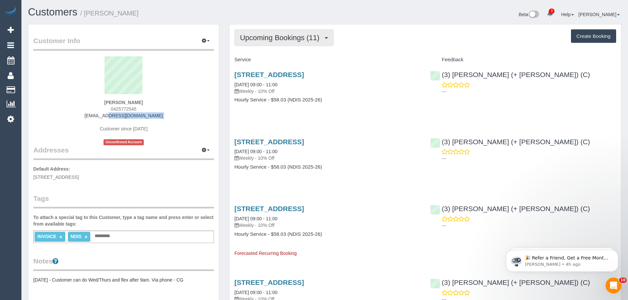
click at [280, 37] on span "Upcoming Bookings (11)" at bounding box center [281, 38] width 83 height 8
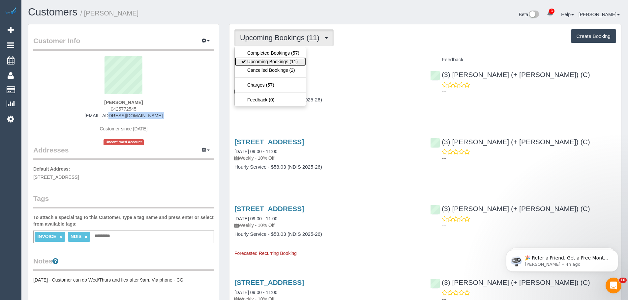
click at [275, 59] on link "Upcoming Bookings (11)" at bounding box center [270, 61] width 71 height 9
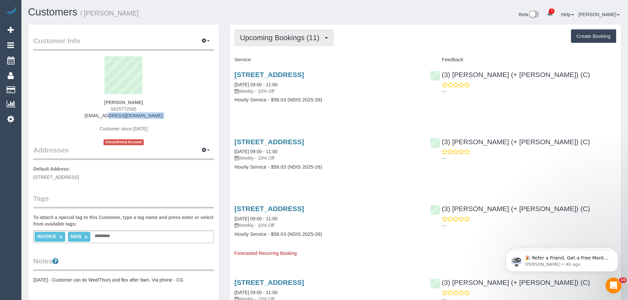
click at [280, 42] on button "Upcoming Bookings (11)" at bounding box center [283, 37] width 99 height 17
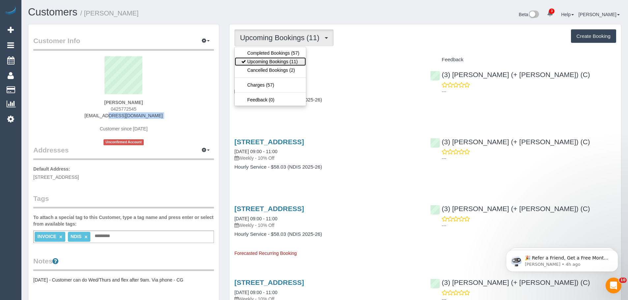
click at [281, 59] on link "Upcoming Bookings (11)" at bounding box center [270, 61] width 71 height 9
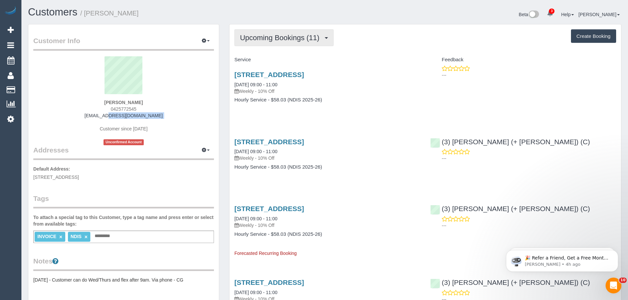
click at [281, 39] on span "Upcoming Bookings (11)" at bounding box center [281, 38] width 83 height 8
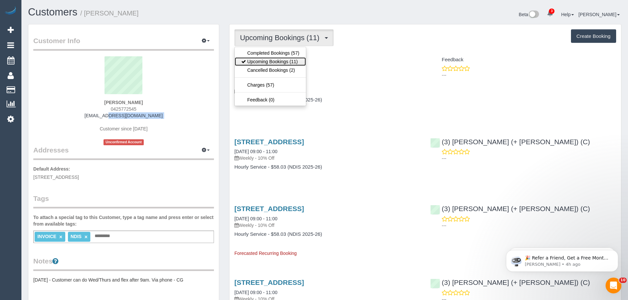
click at [281, 60] on link "Upcoming Bookings (11)" at bounding box center [270, 61] width 71 height 9
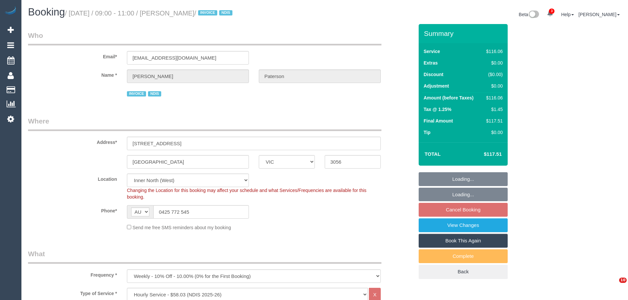
select select "VIC"
select select "number:28"
select select "number:14"
select select "number:19"
select select "number:36"
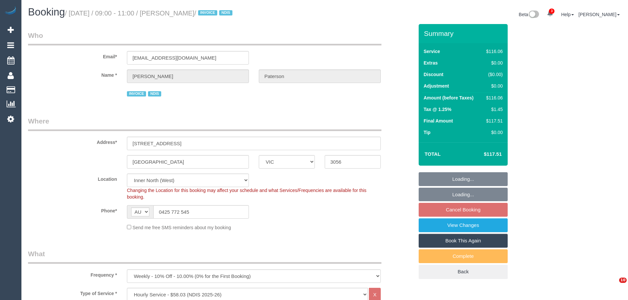
select select "number:35"
select select "spot1"
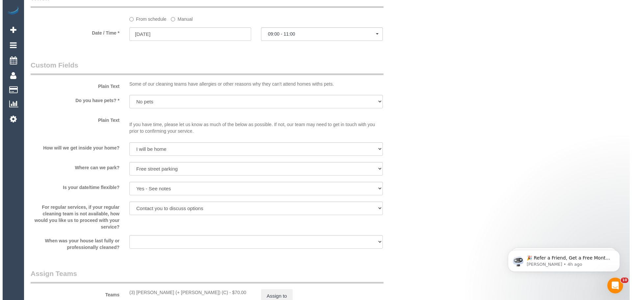
scroll to position [626, 0]
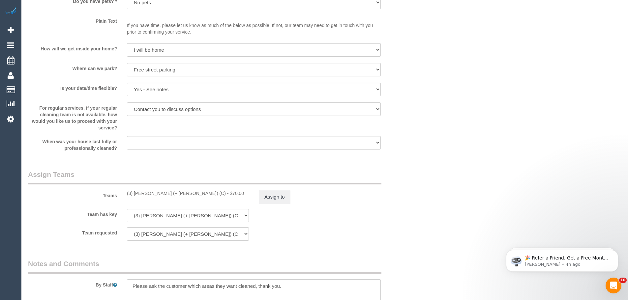
drag, startPoint x: 179, startPoint y: 194, endPoint x: 120, endPoint y: 193, distance: 59.0
click at [120, 193] on div "Teams (3) [PERSON_NAME] (+ [PERSON_NAME]) (C) - $70.00 Assign to" at bounding box center [220, 187] width 395 height 34
click at [271, 201] on button "Assign to" at bounding box center [275, 197] width 32 height 14
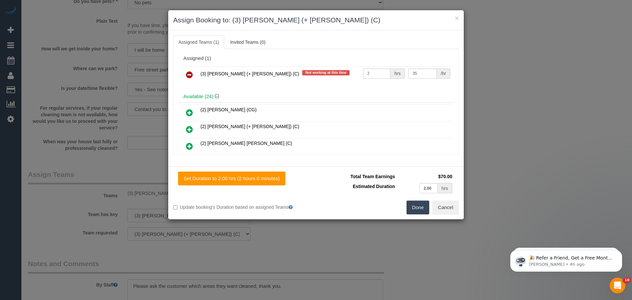
drag, startPoint x: 189, startPoint y: 75, endPoint x: 280, endPoint y: 102, distance: 94.7
click at [189, 75] on icon at bounding box center [189, 75] width 7 height 8
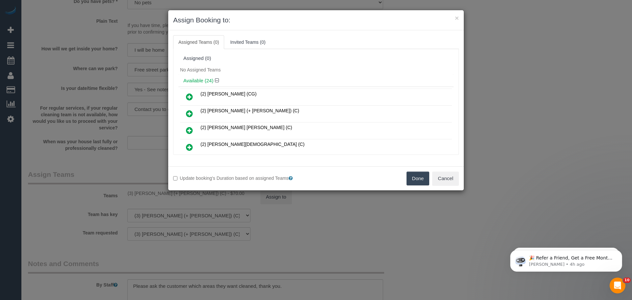
click at [411, 177] on button "Done" at bounding box center [418, 179] width 23 height 14
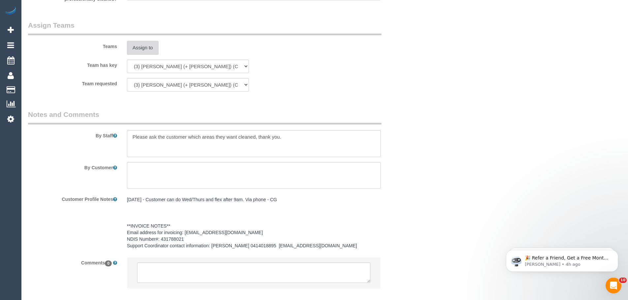
scroll to position [811, 0]
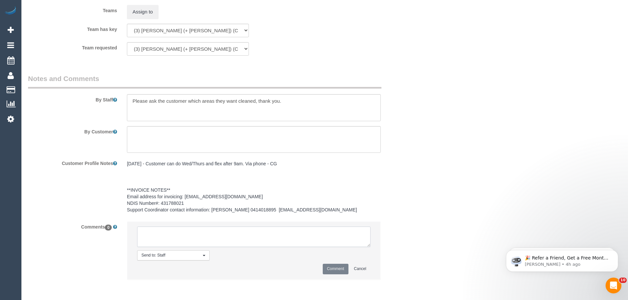
click at [210, 235] on textarea at bounding box center [253, 237] width 233 height 20
paste textarea "(3) Sabbir (+ Sultana) (C)"
drag, startPoint x: 212, startPoint y: 243, endPoint x: 0, endPoint y: 203, distance: 215.6
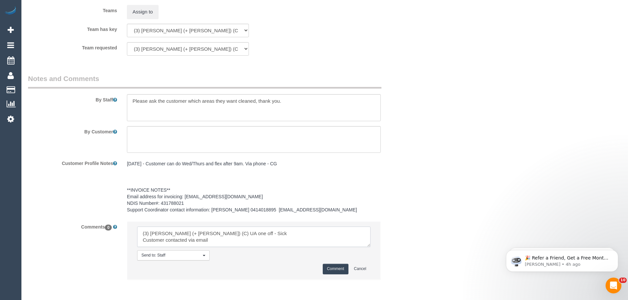
click at [205, 234] on textarea at bounding box center [253, 237] width 233 height 20
type textarea "(3) Sabbir (+ Sultana) (C) UA one off - Sick Customer contacted via email"
click at [342, 267] on button "Comment" at bounding box center [335, 269] width 26 height 10
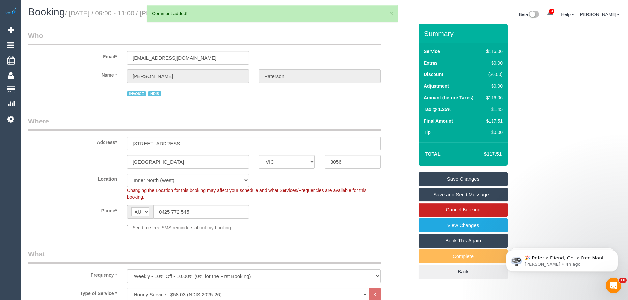
click at [453, 177] on link "Save Changes" at bounding box center [462, 179] width 89 height 14
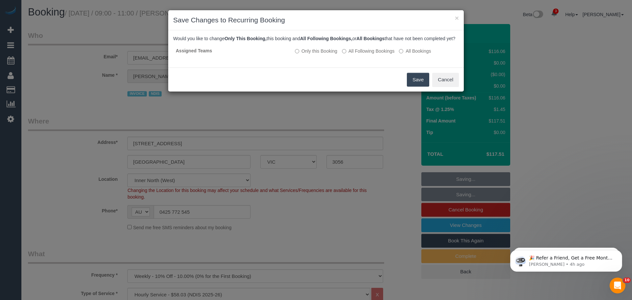
click at [417, 87] on button "Save" at bounding box center [418, 80] width 22 height 14
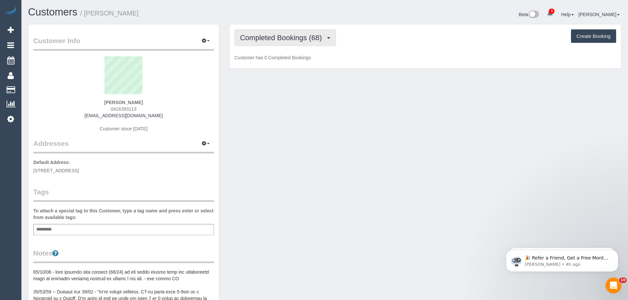
click at [268, 39] on span "Completed Bookings (68)" at bounding box center [282, 38] width 85 height 8
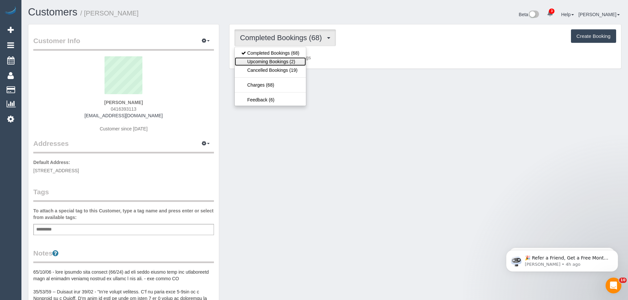
click at [265, 63] on link "Upcoming Bookings (2)" at bounding box center [270, 61] width 71 height 9
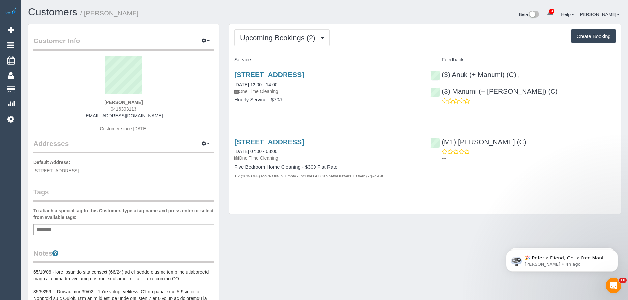
drag, startPoint x: 232, startPoint y: 85, endPoint x: 302, endPoint y: 105, distance: 72.6
click at [302, 105] on div "[STREET_ADDRESS] [DATE] 12:00 - 14:00 One Time Cleaning Hourly Service - $70/h" at bounding box center [327, 90] width 196 height 51
drag, startPoint x: 233, startPoint y: 84, endPoint x: 296, endPoint y: 101, distance: 65.8
click at [296, 101] on div "[STREET_ADDRESS] [DATE] 12:00 - 14:00 One Time Cleaning Hourly Service - $70/h" at bounding box center [327, 90] width 196 height 51
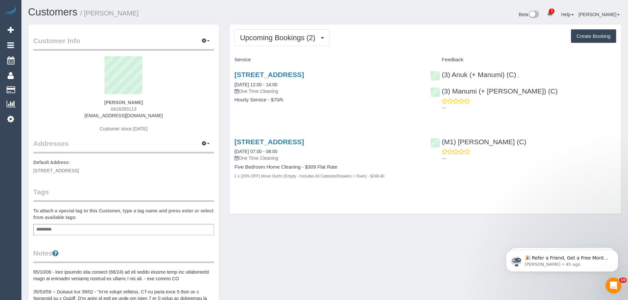
click at [298, 105] on div "[STREET_ADDRESS] [DATE] 12:00 - 14:00 One Time Cleaning Hourly Service - $70/h" at bounding box center [327, 90] width 196 height 51
drag, startPoint x: 298, startPoint y: 109, endPoint x: 228, endPoint y: 82, distance: 75.4
click at [228, 82] on div "Upcoming Bookings (2) Completed Bookings (68) Upcoming Bookings (2) Cancelled B…" at bounding box center [425, 122] width 402 height 197
click at [231, 84] on div "[STREET_ADDRESS] [DATE] 12:00 - 14:00 One Time Cleaning Hourly Service - $70/h" at bounding box center [327, 90] width 196 height 51
drag, startPoint x: 230, startPoint y: 84, endPoint x: 301, endPoint y: 110, distance: 76.0
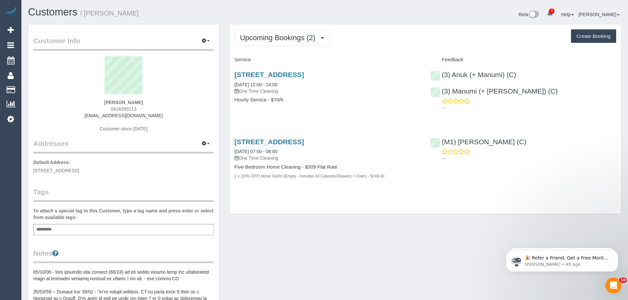
click at [301, 110] on div "[STREET_ADDRESS] [DATE] 12:00 - 14:00 One Time Cleaning Hourly Service - $70/h" at bounding box center [327, 90] width 196 height 51
click at [113, 96] on div "[PERSON_NAME] 0416393113 [EMAIL_ADDRESS][DOMAIN_NAME] Customer since [DATE]" at bounding box center [123, 97] width 181 height 82
click at [87, 93] on sui-profile-pic at bounding box center [123, 77] width 171 height 43
drag, startPoint x: 89, startPoint y: 98, endPoint x: 158, endPoint y: 109, distance: 69.8
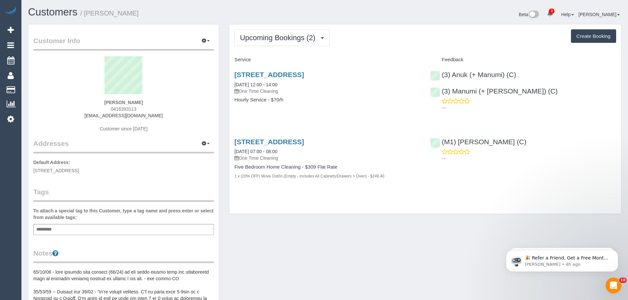
click at [158, 109] on div "[PERSON_NAME] 0416393113 [EMAIL_ADDRESS][DOMAIN_NAME] Customer since [DATE]" at bounding box center [123, 97] width 181 height 82
copy div "[PERSON_NAME] 0416393113"
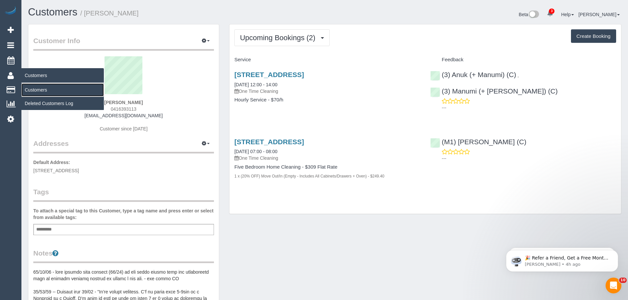
click at [38, 91] on link "Customers" at bounding box center [62, 89] width 82 height 13
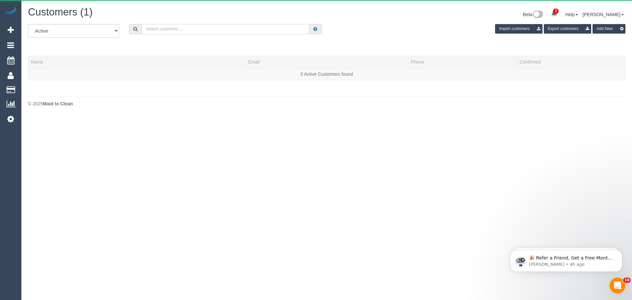
click at [227, 29] on input "text" at bounding box center [226, 29] width 168 height 10
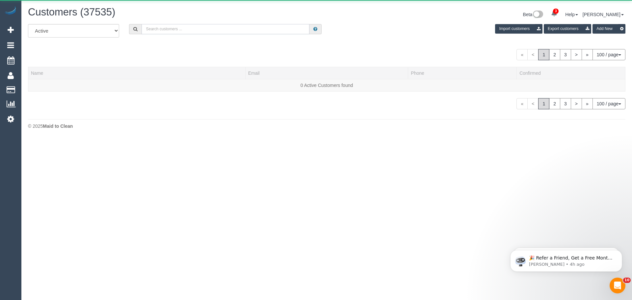
paste input "61431296270"
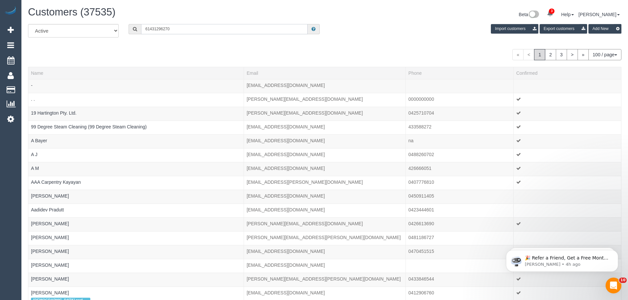
drag, startPoint x: 150, startPoint y: 29, endPoint x: 123, endPoint y: 26, distance: 26.9
click at [124, 26] on div "61431296270" at bounding box center [224, 29] width 201 height 10
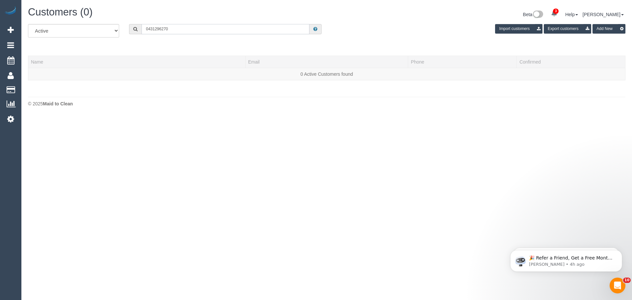
click at [154, 28] on input "0431296270" at bounding box center [226, 29] width 168 height 10
click at [162, 29] on input "0431 296270" at bounding box center [226, 29] width 168 height 10
click at [179, 29] on input "0431 296 270" at bounding box center [226, 29] width 168 height 10
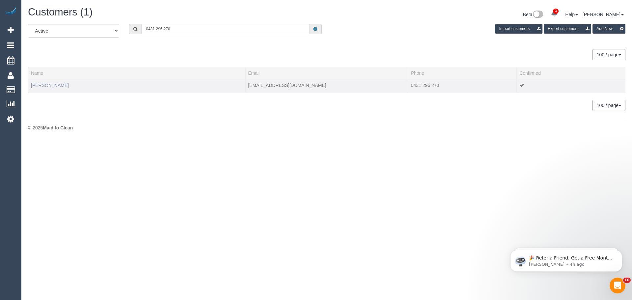
type input "0431 296 270"
click at [62, 84] on link "Lee Bond-Kennedy" at bounding box center [50, 85] width 38 height 5
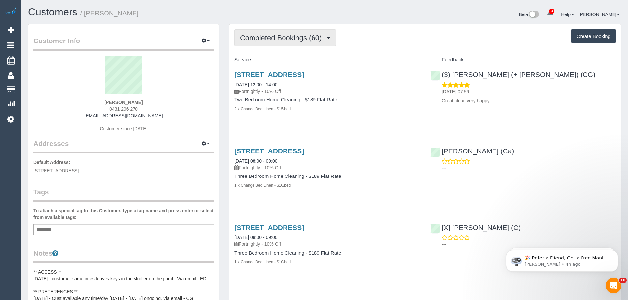
click at [277, 40] on span "Completed Bookings (60)" at bounding box center [282, 38] width 85 height 8
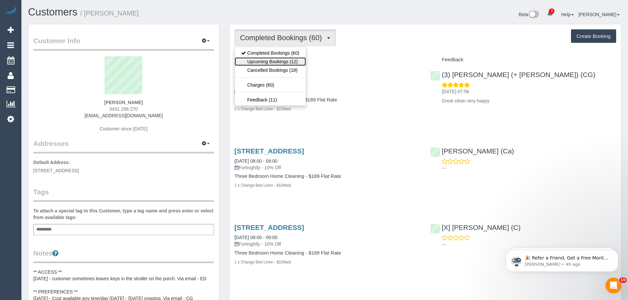
click at [283, 61] on link "Upcoming Bookings (12)" at bounding box center [270, 61] width 71 height 9
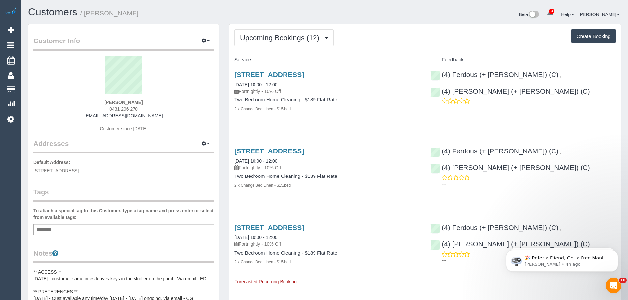
drag, startPoint x: 148, startPoint y: 102, endPoint x: 73, endPoint y: 100, distance: 74.8
click at [70, 100] on div "Lee Bond-Kennedy 0431 296 270 bondy112@gmail.com Customer since 2018" at bounding box center [123, 97] width 181 height 82
copy strong "Lee Bond-Kennedy"
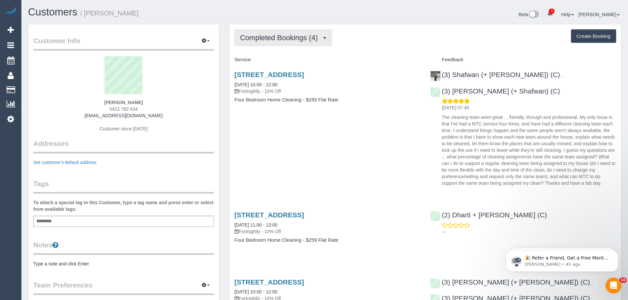
click at [285, 34] on span "Completed Bookings (4)" at bounding box center [280, 38] width 81 height 8
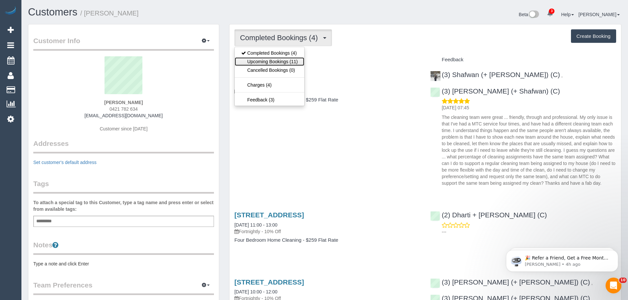
click at [282, 62] on link "Upcoming Bookings (11)" at bounding box center [270, 61] width 70 height 9
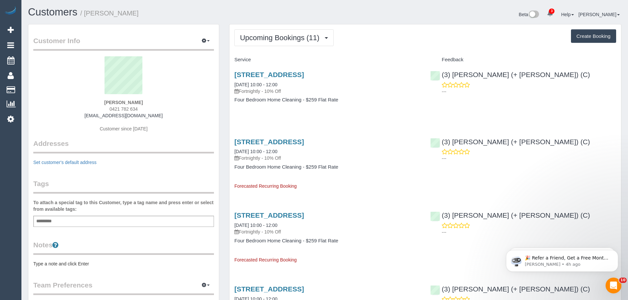
drag, startPoint x: 162, startPoint y: 114, endPoint x: 80, endPoint y: 113, distance: 82.0
click at [80, 113] on div "Bianca Ross 0421 782 634 bianca.fedele1@gmail.com Customer since 2025" at bounding box center [123, 97] width 181 height 82
copy link "[EMAIL_ADDRESS][DOMAIN_NAME]"
click at [305, 43] on button "Upcoming Bookings (11)" at bounding box center [283, 37] width 99 height 17
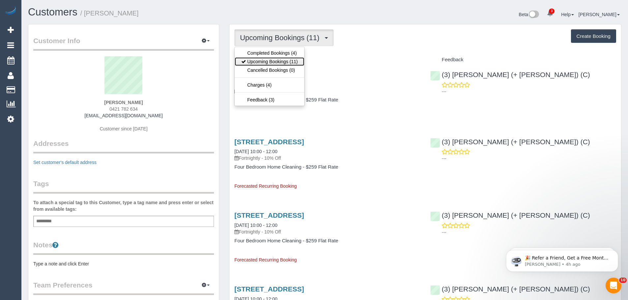
click at [288, 64] on link "Upcoming Bookings (11)" at bounding box center [270, 61] width 70 height 9
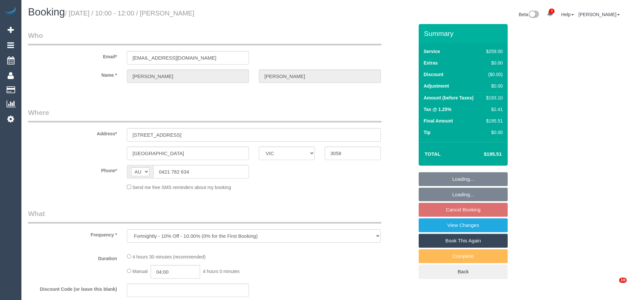
select select "VIC"
select select "string:stripe-pm_1RijRh2GScqysDRVJYZBd2he"
select select "number:28"
select select "number:14"
select select "number:19"
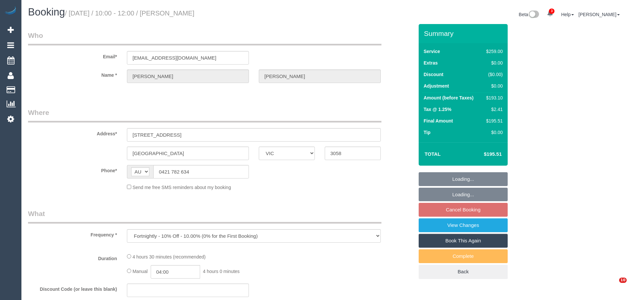
select select "number:24"
select select "number:34"
select select "number:11"
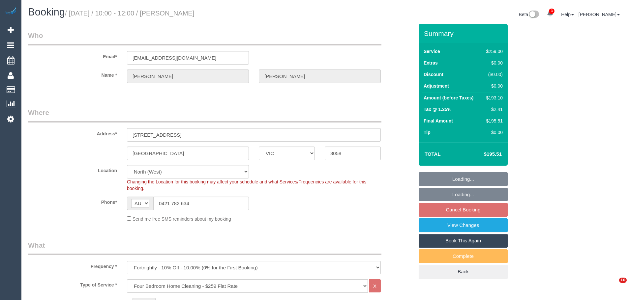
select select "object:1568"
select select "spot1"
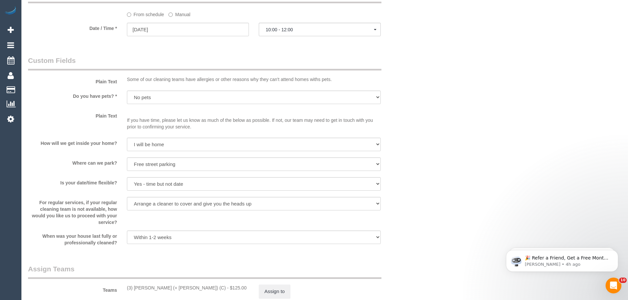
scroll to position [856, 0]
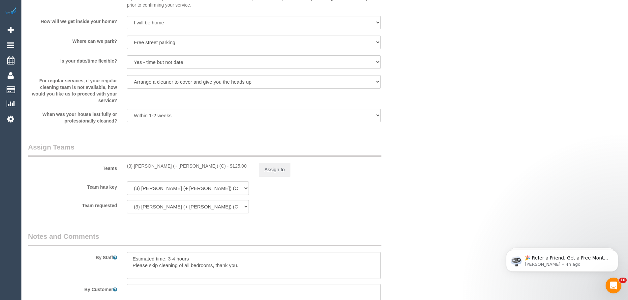
drag, startPoint x: 179, startPoint y: 166, endPoint x: 114, endPoint y: 165, distance: 64.9
click at [114, 165] on div "Teams (3) [PERSON_NAME] (+ [PERSON_NAME]) (C) - $125.00 Assign to" at bounding box center [220, 159] width 395 height 34
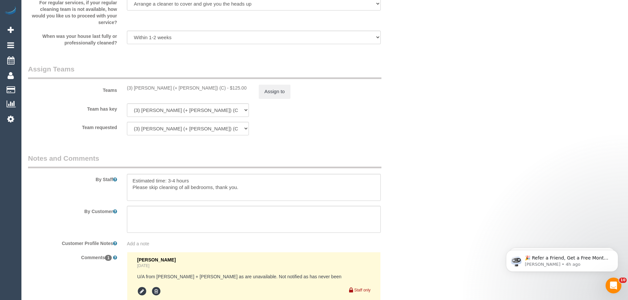
scroll to position [1015, 0]
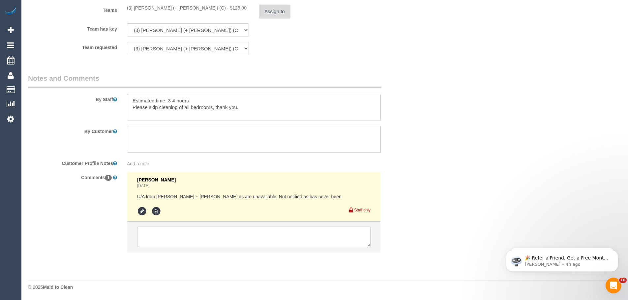
click at [278, 13] on button "Assign to" at bounding box center [275, 12] width 32 height 14
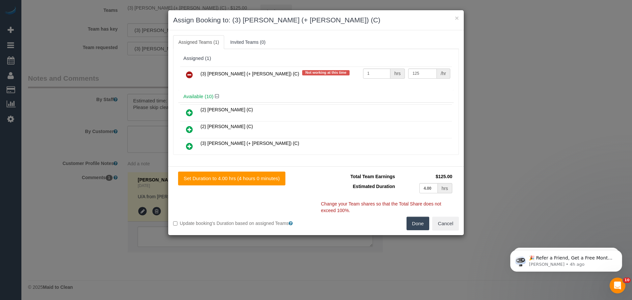
click at [190, 73] on icon at bounding box center [189, 75] width 7 height 8
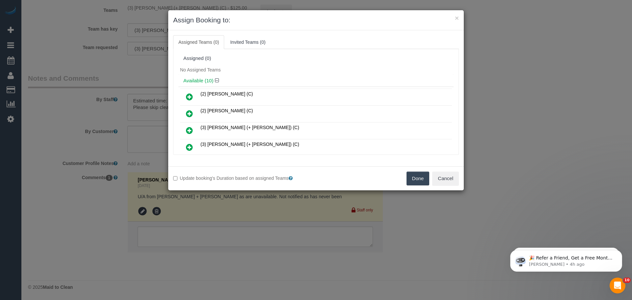
click at [418, 177] on button "Done" at bounding box center [418, 179] width 23 height 14
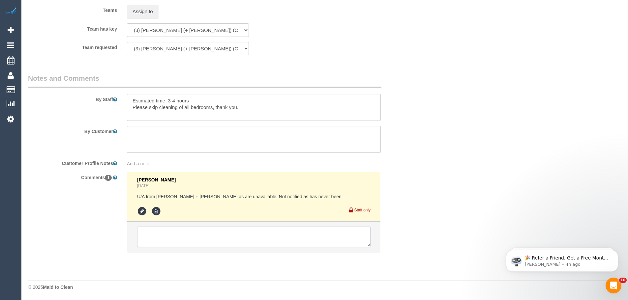
click at [242, 231] on textarea at bounding box center [253, 237] width 233 height 20
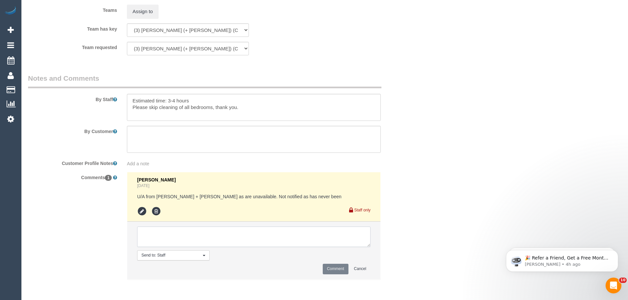
paste textarea "(3) Sabbir (+ Sultana) (C) UA one off - Sick Customer contacted via email"
type textarea "(3) Sabbir (+ Sultana) (C) UA one off - Sick Customer contacted via email"
click at [332, 267] on button "Comment" at bounding box center [335, 269] width 26 height 10
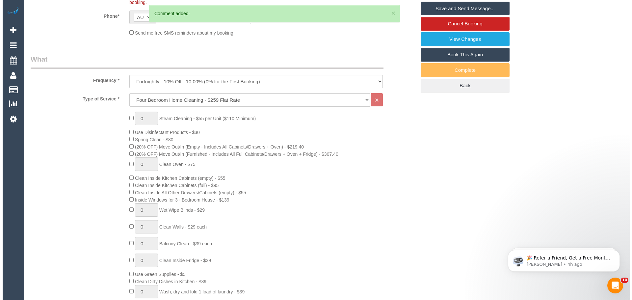
scroll to position [0, 0]
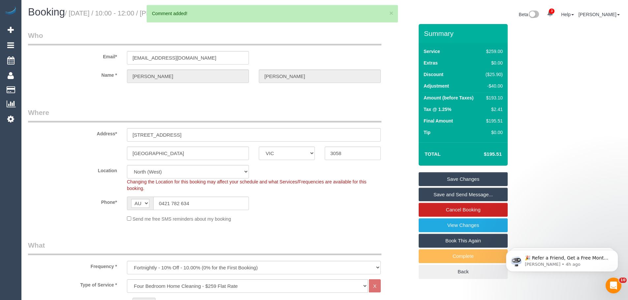
click at [479, 177] on link "Save Changes" at bounding box center [462, 179] width 89 height 14
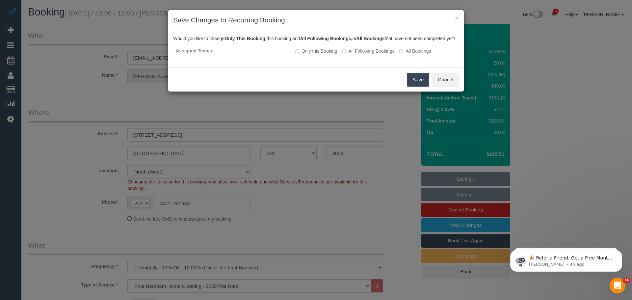
click at [419, 87] on button "Save" at bounding box center [418, 80] width 22 height 14
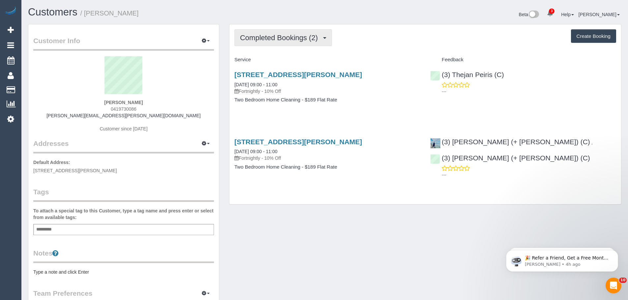
click at [285, 43] on button "Completed Bookings (2)" at bounding box center [283, 37] width 98 height 17
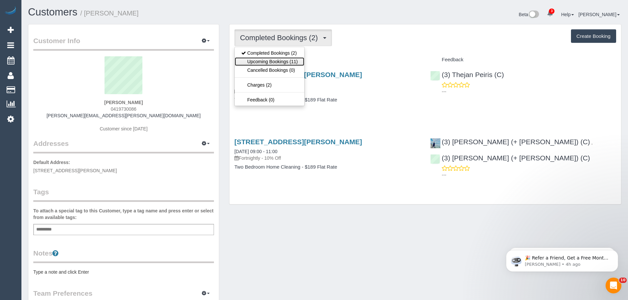
click at [284, 61] on link "Upcoming Bookings (11)" at bounding box center [270, 61] width 70 height 9
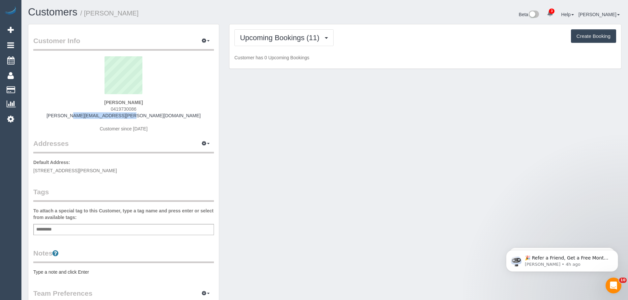
drag, startPoint x: 168, startPoint y: 117, endPoint x: 92, endPoint y: 112, distance: 76.2
click at [92, 112] on div "Monique Brasher 0419730086 monique.brasher@rga.com Customer since 2025" at bounding box center [123, 97] width 181 height 82
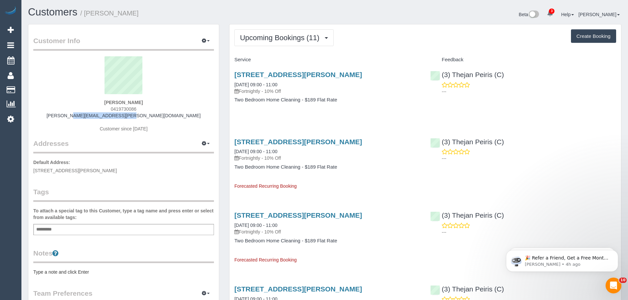
copy link "monique.brasher@rga.com"
click at [270, 39] on span "Upcoming Bookings (11)" at bounding box center [281, 38] width 83 height 8
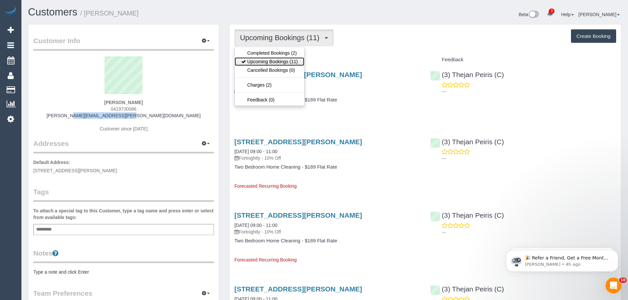
click at [270, 60] on link "Upcoming Bookings (11)" at bounding box center [270, 61] width 70 height 9
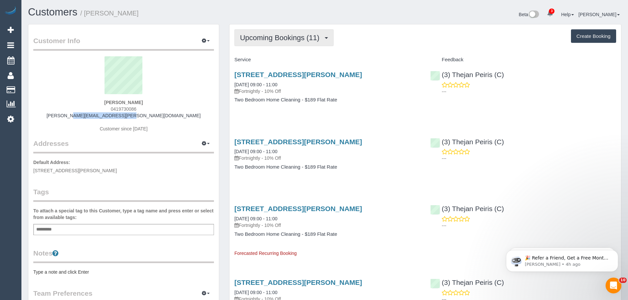
click at [265, 39] on span "Upcoming Bookings (11)" at bounding box center [281, 38] width 83 height 8
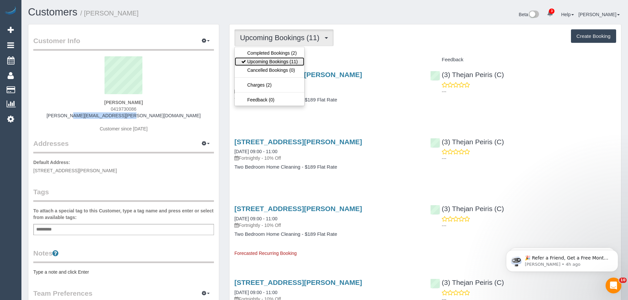
click at [266, 58] on link "Upcoming Bookings (11)" at bounding box center [270, 61] width 70 height 9
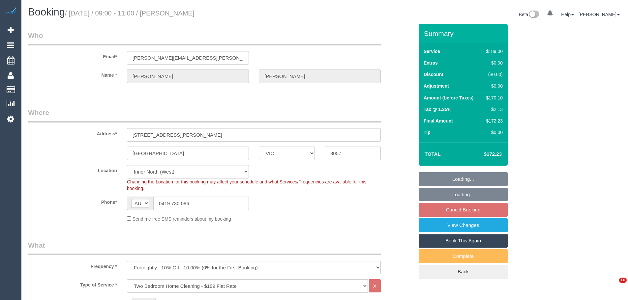
select select "VIC"
select select "number:27"
select select "number:14"
select select "number:19"
select select "number:22"
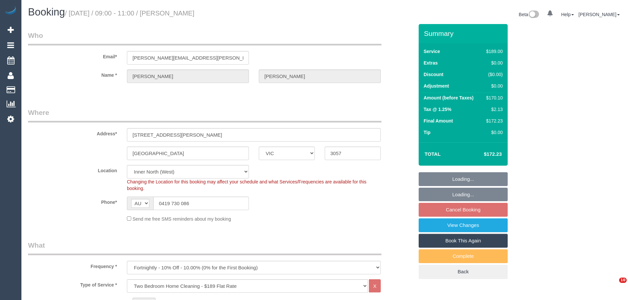
select select "number:33"
select select "number:11"
select select "spot1"
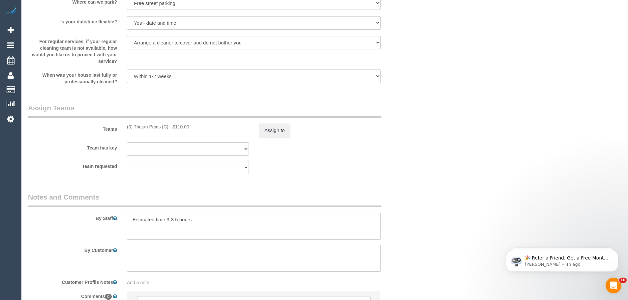
scroll to position [965, 0]
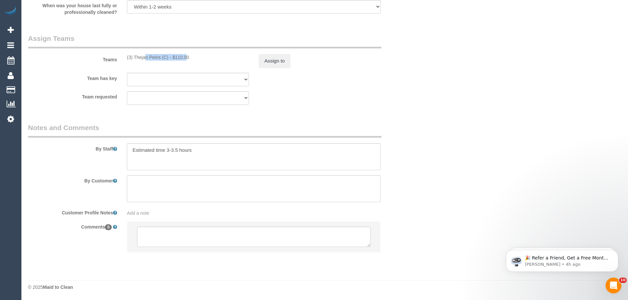
drag, startPoint x: 169, startPoint y: 58, endPoint x: 123, endPoint y: 56, distance: 45.5
click at [124, 56] on div "(3) Thejan Peiris (C) - $110.00" at bounding box center [188, 57] width 132 height 7
copy div "(3) Thejan Peiris (C)"
click at [261, 57] on button "Assign to" at bounding box center [275, 61] width 32 height 14
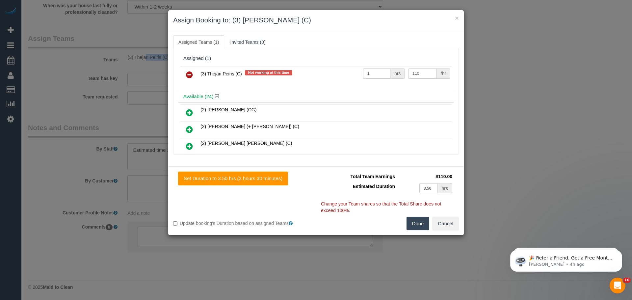
click at [192, 74] on icon at bounding box center [189, 75] width 7 height 8
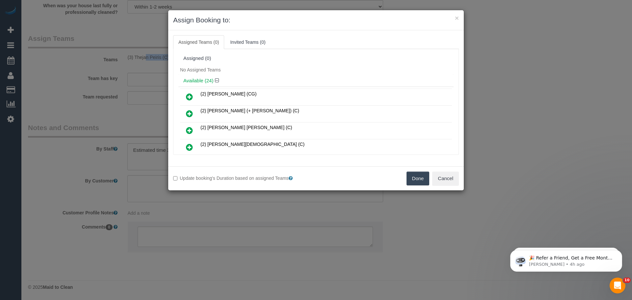
click at [418, 180] on button "Done" at bounding box center [418, 179] width 23 height 14
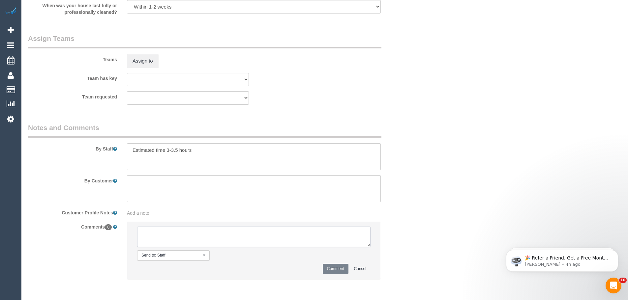
click at [203, 237] on textarea at bounding box center [253, 237] width 233 height 20
paste textarea "(3) Thejan Peiris (C)"
type textarea "(3) Thejan Peiris (C) ua 15/09 - 17/09 - Car issues Customer contacted via email"
click at [56, 94] on label "Team requested" at bounding box center [72, 95] width 99 height 9
click at [224, 241] on textarea at bounding box center [253, 237] width 233 height 20
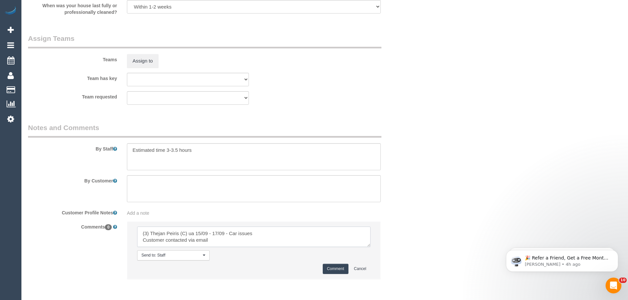
drag, startPoint x: 224, startPoint y: 241, endPoint x: 98, endPoint y: 227, distance: 126.6
click at [99, 229] on div "Comments 0 Send to: Staff Nothing selected Send to: Staff Send to: Customer Sen…" at bounding box center [220, 253] width 395 height 65
click at [337, 269] on button "Comment" at bounding box center [335, 269] width 26 height 10
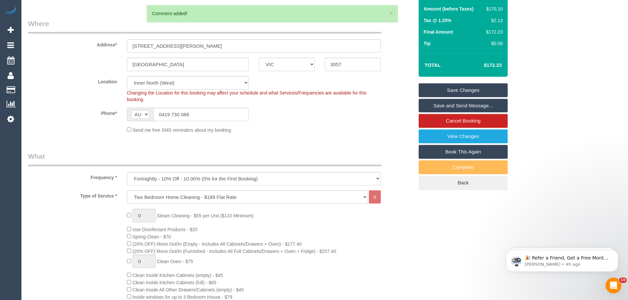
scroll to position [10, 0]
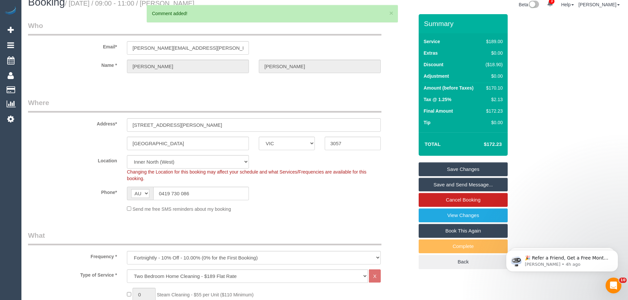
click at [478, 167] on link "Save Changes" at bounding box center [462, 169] width 89 height 14
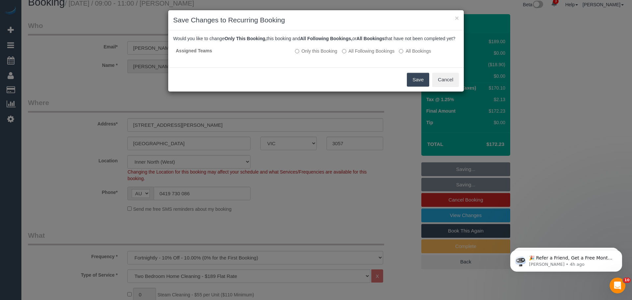
click at [414, 86] on button "Save" at bounding box center [418, 80] width 22 height 14
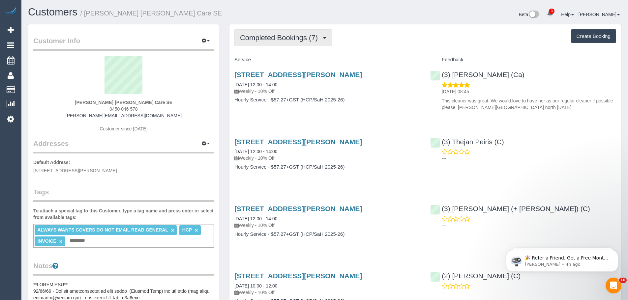
click at [302, 37] on span "Completed Bookings (7)" at bounding box center [280, 38] width 81 height 8
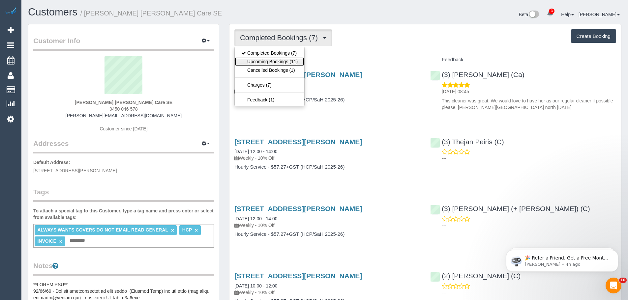
click at [288, 61] on link "Upcoming Bookings (11)" at bounding box center [270, 61] width 70 height 9
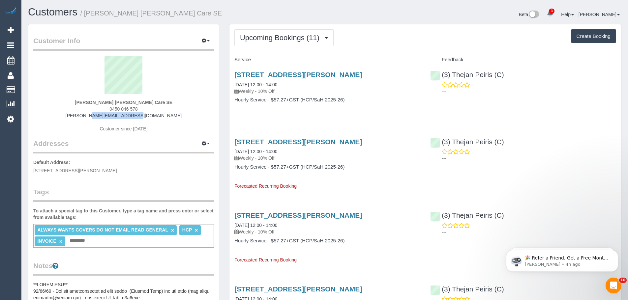
drag, startPoint x: 154, startPoint y: 115, endPoint x: 71, endPoint y: 116, distance: 83.0
click at [71, 116] on div "Bernard Jensen Hammond Care SE 0450 046 578 bernard@wakido.com Customer since 2…" at bounding box center [123, 97] width 181 height 82
copy link "bernard@wakido.com"
click at [267, 32] on button "Upcoming Bookings (11)" at bounding box center [283, 37] width 99 height 17
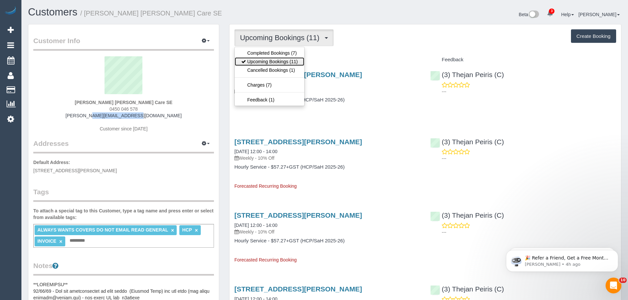
click at [266, 63] on link "Upcoming Bookings (11)" at bounding box center [270, 61] width 70 height 9
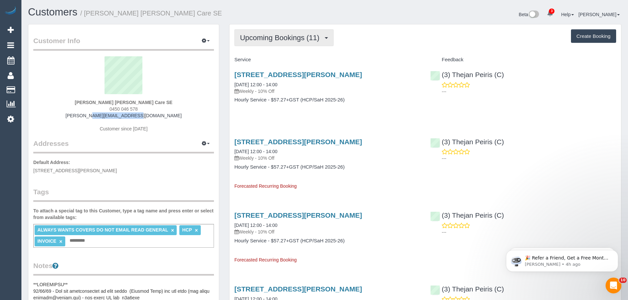
click at [268, 40] on span "Upcoming Bookings (11)" at bounding box center [281, 38] width 83 height 8
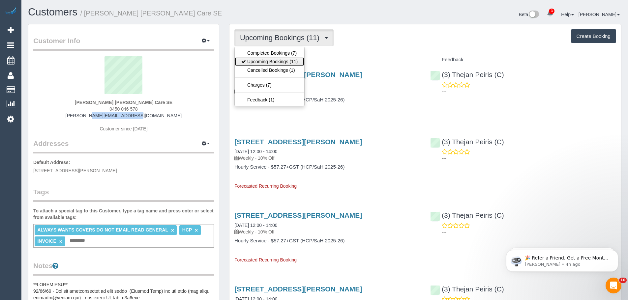
click at [270, 65] on link "Upcoming Bookings (11)" at bounding box center [270, 61] width 70 height 9
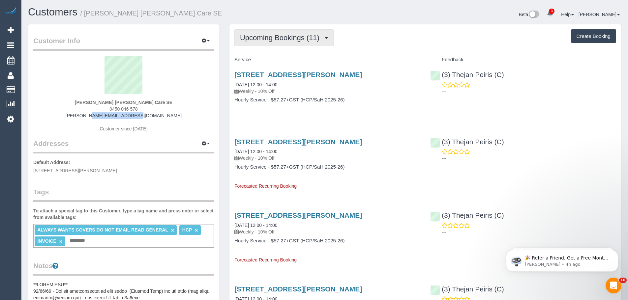
click at [264, 39] on span "Upcoming Bookings (11)" at bounding box center [281, 38] width 83 height 8
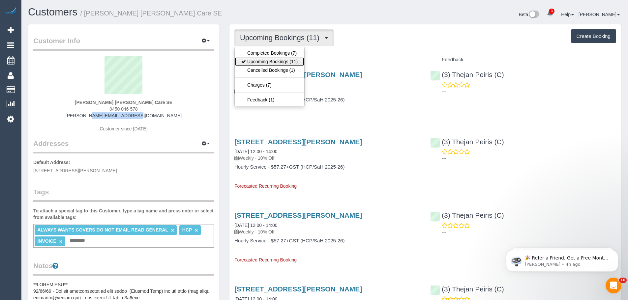
click at [264, 60] on link "Upcoming Bookings (11)" at bounding box center [270, 61] width 70 height 9
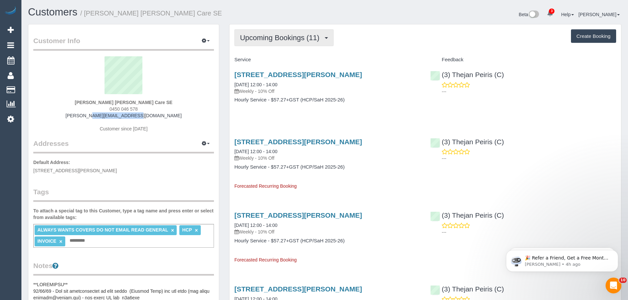
click at [266, 39] on span "Upcoming Bookings (11)" at bounding box center [281, 38] width 83 height 8
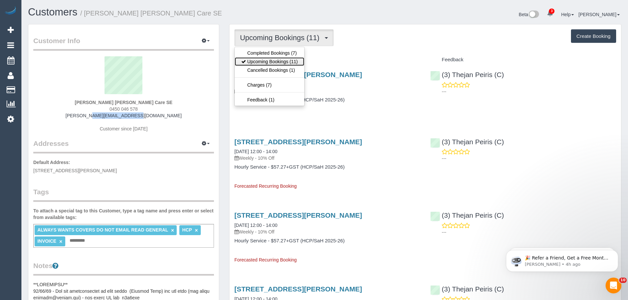
click at [265, 62] on link "Upcoming Bookings (11)" at bounding box center [270, 61] width 70 height 9
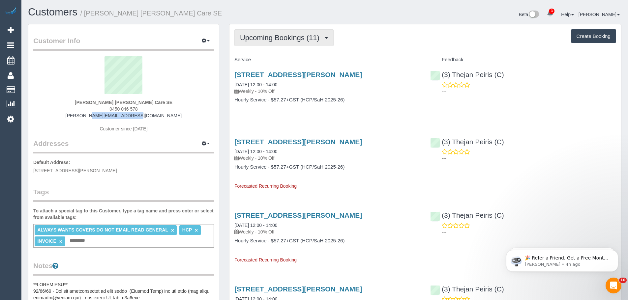
click at [268, 42] on button "Upcoming Bookings (11)" at bounding box center [283, 37] width 99 height 17
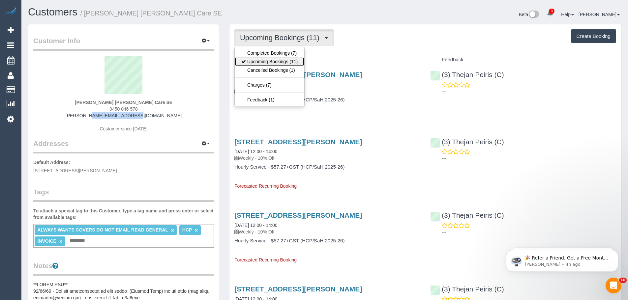
click at [269, 60] on link "Upcoming Bookings (11)" at bounding box center [270, 61] width 70 height 9
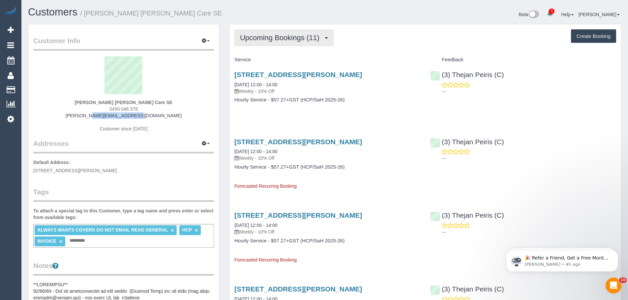
click at [292, 41] on span "Upcoming Bookings (11)" at bounding box center [281, 38] width 83 height 8
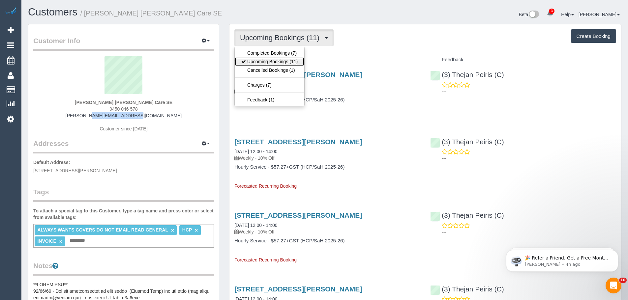
click at [282, 61] on link "Upcoming Bookings (11)" at bounding box center [270, 61] width 70 height 9
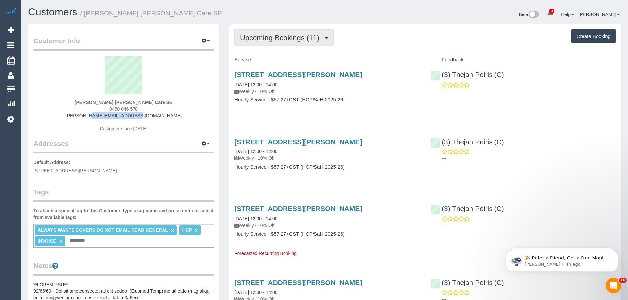
click at [284, 36] on span "Upcoming Bookings (11)" at bounding box center [281, 38] width 83 height 8
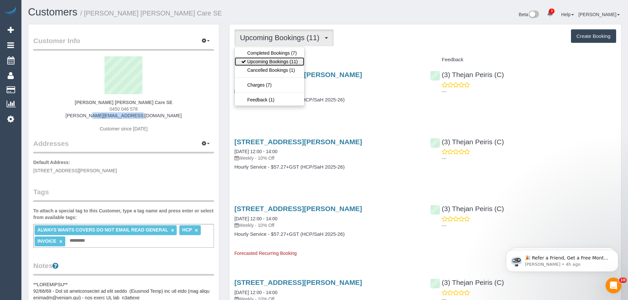
click at [285, 58] on link "Upcoming Bookings (11)" at bounding box center [270, 61] width 70 height 9
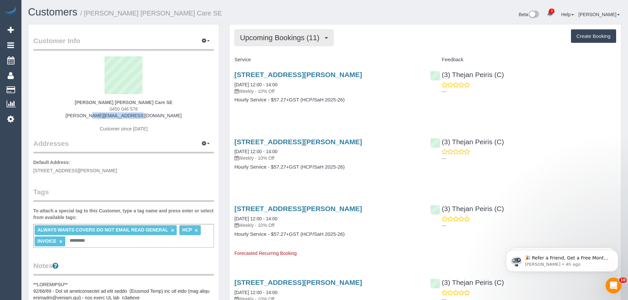
click at [285, 37] on span "Upcoming Bookings (11)" at bounding box center [281, 38] width 83 height 8
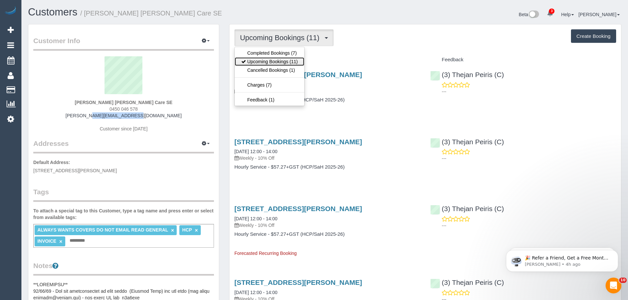
click at [287, 59] on link "Upcoming Bookings (11)" at bounding box center [270, 61] width 70 height 9
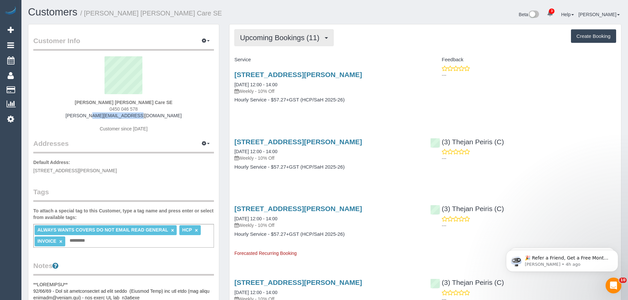
click at [288, 37] on span "Upcoming Bookings (11)" at bounding box center [281, 38] width 83 height 8
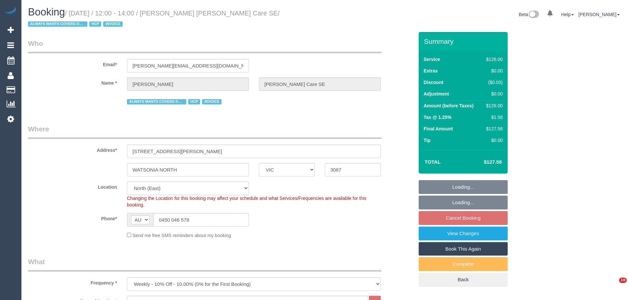
select select "VIC"
select select "120"
select select "number:28"
select select "number:14"
select select "number:19"
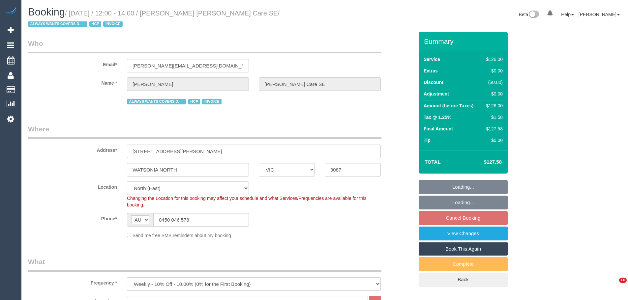
select select "number:36"
select select "number:34"
select select "spot1"
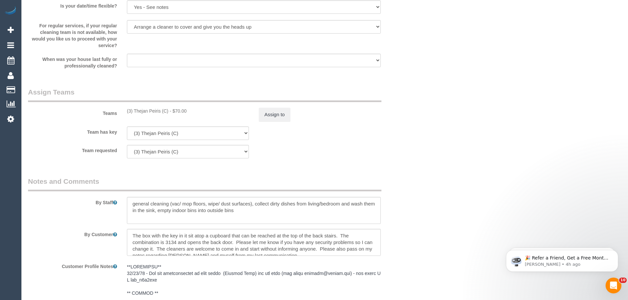
scroll to position [725, 0]
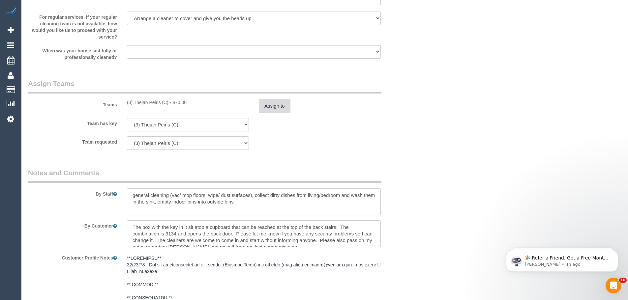
click at [266, 107] on button "Assign to" at bounding box center [275, 106] width 32 height 14
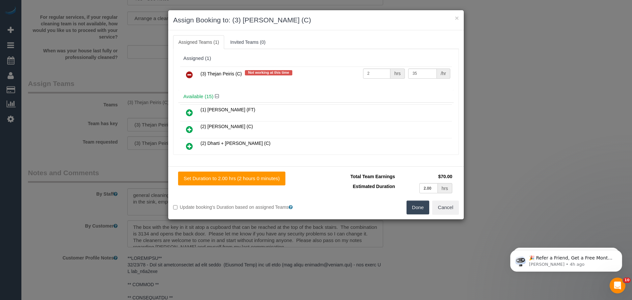
click at [187, 71] on icon at bounding box center [189, 75] width 7 height 8
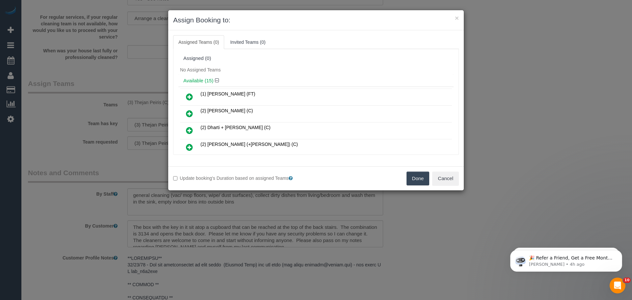
click at [416, 173] on button "Done" at bounding box center [418, 179] width 23 height 14
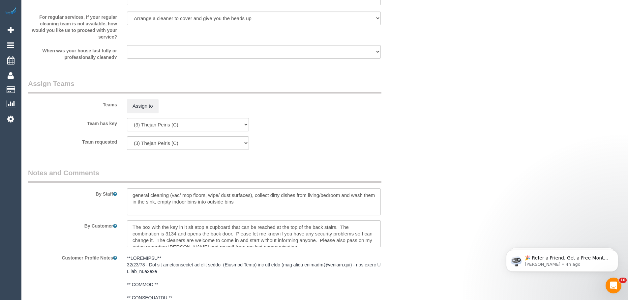
scroll to position [922, 0]
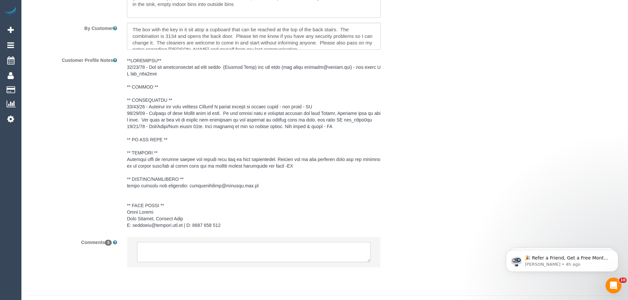
click at [214, 253] on textarea at bounding box center [253, 252] width 233 height 20
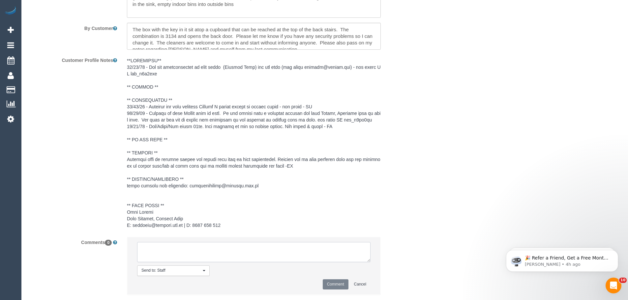
paste textarea "(3) Thejan Peiris (C) ua 15/09 - 17/09 - Car issues Customer contacted via email"
type textarea "(3) Thejan Peiris (C) ua 15/09 - 17/09 - Car issues Customer contacted via email"
click at [335, 286] on button "Comment" at bounding box center [335, 284] width 26 height 10
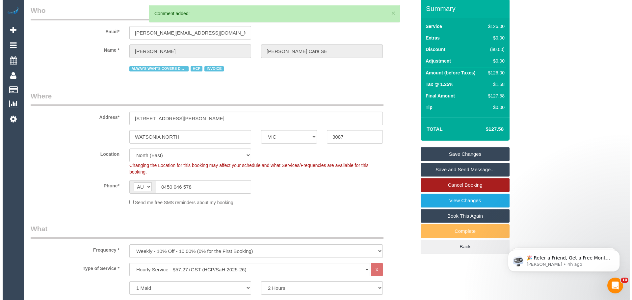
scroll to position [0, 0]
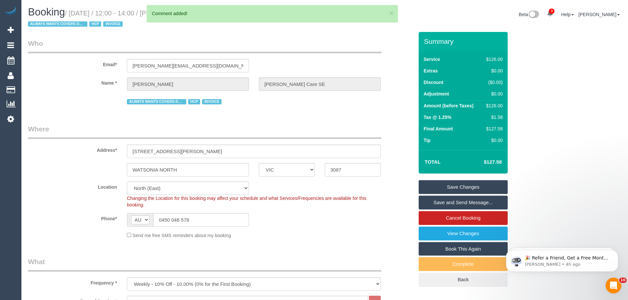
click at [453, 181] on link "Save Changes" at bounding box center [462, 187] width 89 height 14
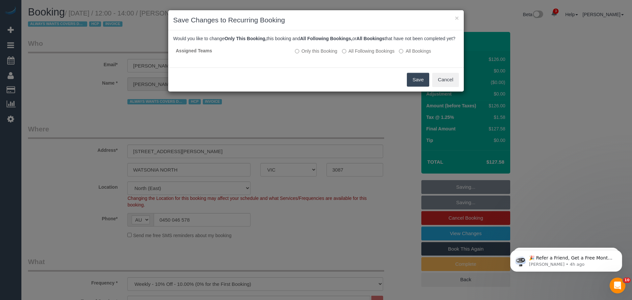
click at [409, 87] on button "Save" at bounding box center [418, 80] width 22 height 14
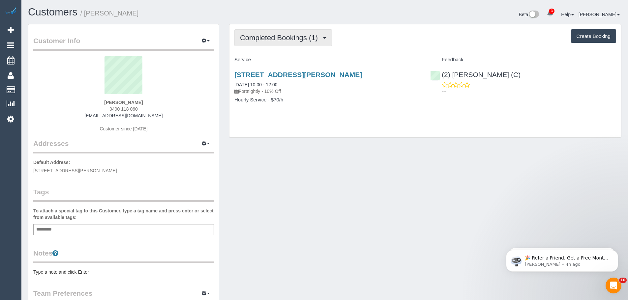
click at [272, 38] on span "Completed Bookings (1)" at bounding box center [280, 38] width 81 height 8
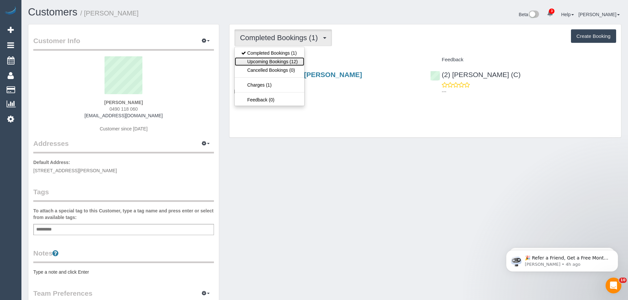
click at [270, 63] on link "Upcoming Bookings (12)" at bounding box center [270, 61] width 70 height 9
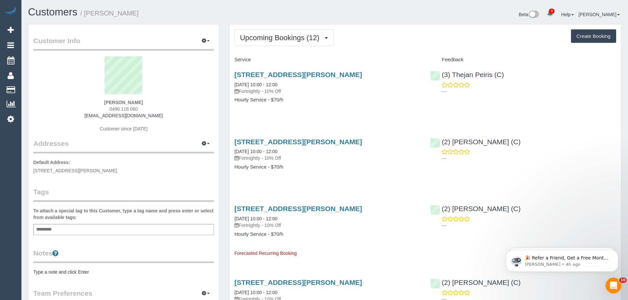
click at [165, 118] on div "[PERSON_NAME] 0490 118 060 [EMAIL_ADDRESS][DOMAIN_NAME] Customer since [DATE]" at bounding box center [123, 97] width 181 height 82
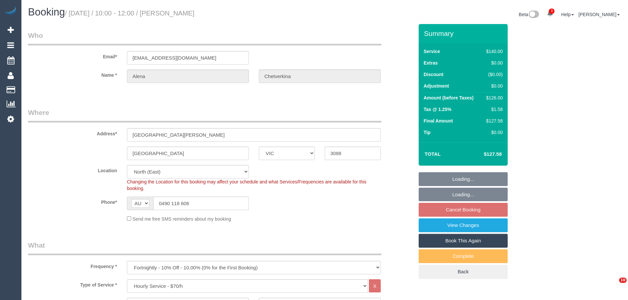
select select "VIC"
select select "number:29"
select select "number:14"
select select "number:18"
select select "number:24"
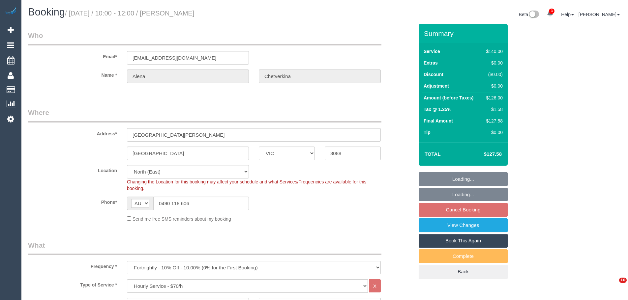
select select "number:35"
select select "number:11"
select select "spot3"
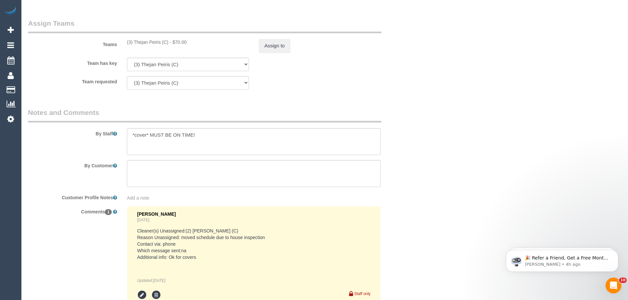
scroll to position [926, 0]
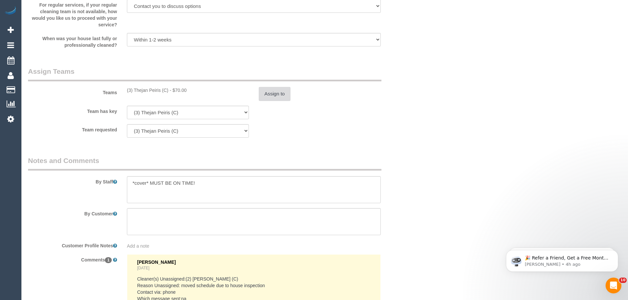
click at [273, 90] on button "Assign to" at bounding box center [275, 94] width 32 height 14
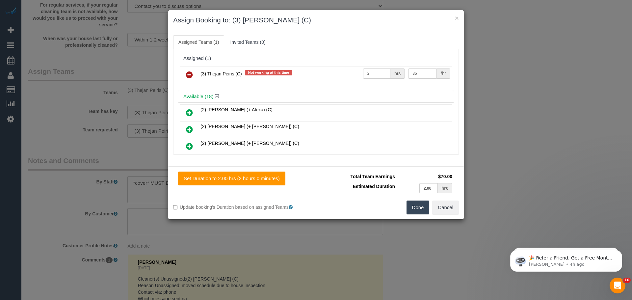
click at [189, 74] on icon at bounding box center [189, 75] width 7 height 8
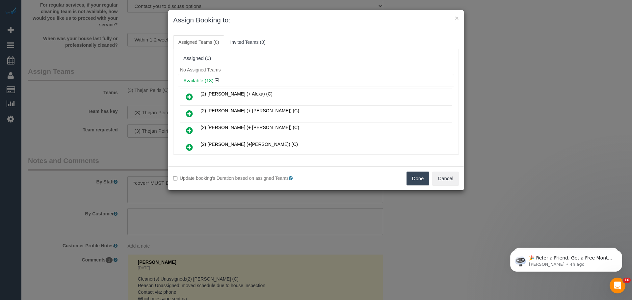
click at [424, 177] on button "Done" at bounding box center [418, 179] width 23 height 14
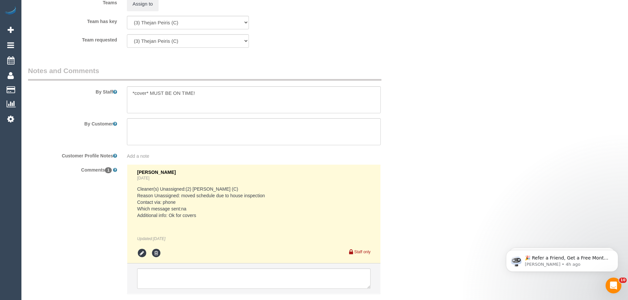
scroll to position [1058, 0]
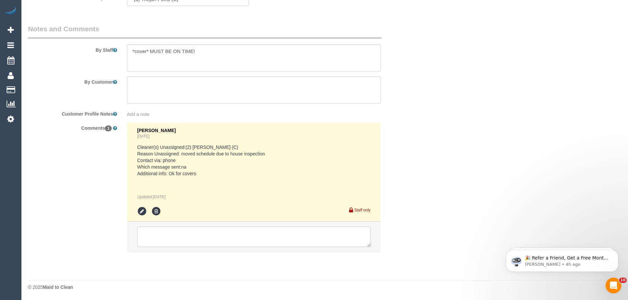
click at [189, 231] on textarea at bounding box center [253, 237] width 233 height 20
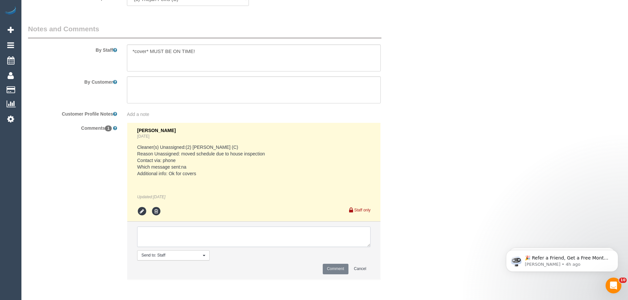
paste textarea "(3) [PERSON_NAME] (C) ua 15/09 - 17/09 - Car issues Customer contacted"
click at [165, 239] on textarea at bounding box center [253, 237] width 233 height 20
click at [199, 240] on textarea at bounding box center [253, 237] width 233 height 20
type textarea "(3) Thejan Peiris (C) ua 15/09 - 17/09 - Car issues Customer not contacted - Co…"
click at [334, 268] on button "Comment" at bounding box center [335, 269] width 26 height 10
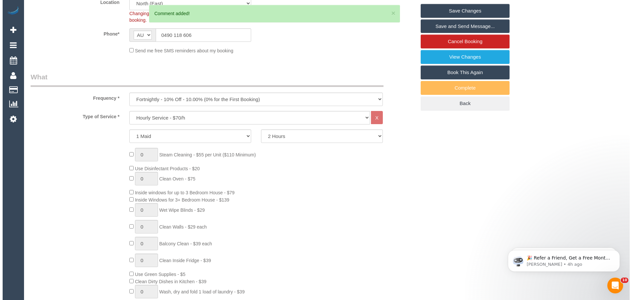
scroll to position [0, 0]
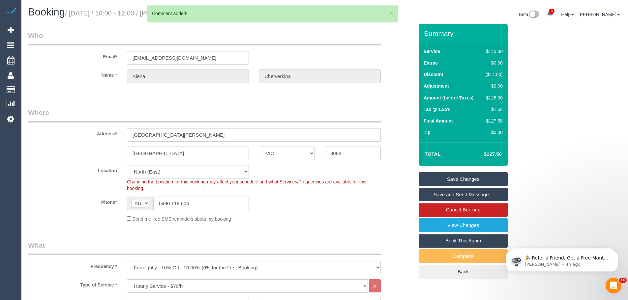
click at [438, 178] on link "Save Changes" at bounding box center [462, 179] width 89 height 14
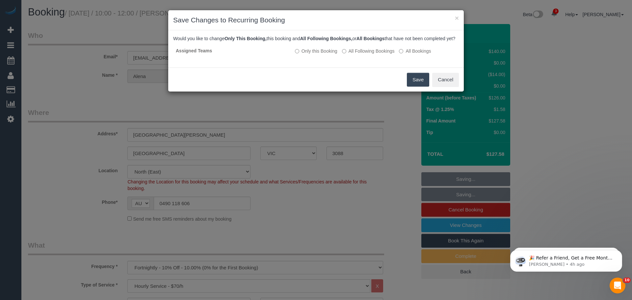
click at [416, 87] on button "Save" at bounding box center [418, 80] width 22 height 14
